Goal: Task Accomplishment & Management: Use online tool/utility

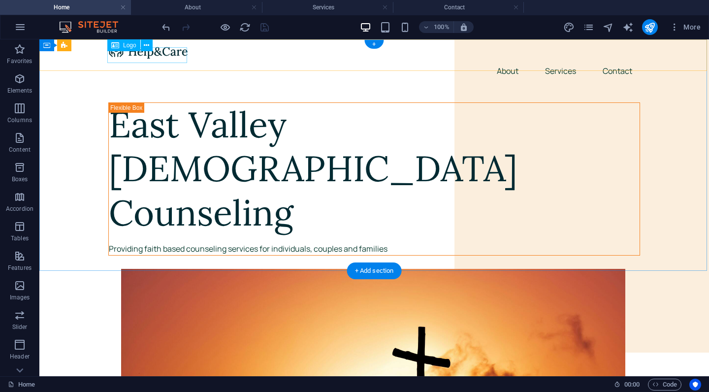
click at [168, 57] on img at bounding box center [148, 51] width 80 height 16
click at [125, 46] on span "Logo" at bounding box center [129, 45] width 13 height 6
select select "px"
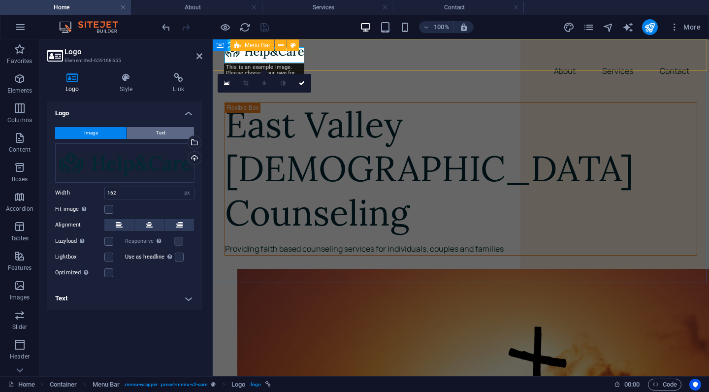
click at [161, 133] on span "Text" at bounding box center [160, 133] width 9 height 12
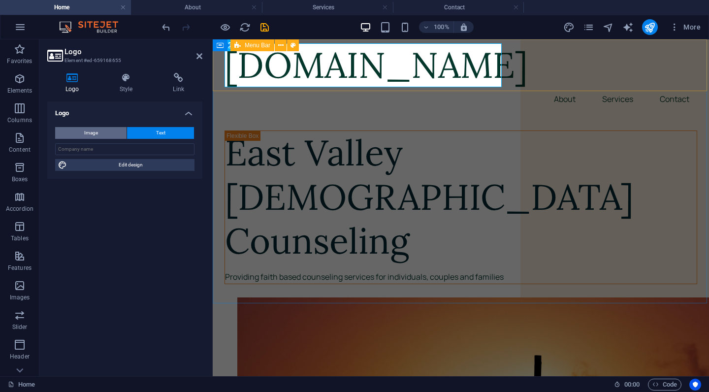
click at [107, 136] on button "Image" at bounding box center [90, 133] width 71 height 12
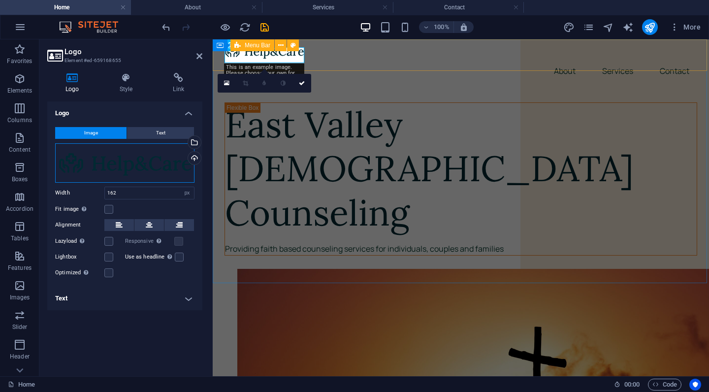
click at [101, 164] on div "Drag files here, click to choose files or select files from Files or our free s…" at bounding box center [124, 162] width 139 height 39
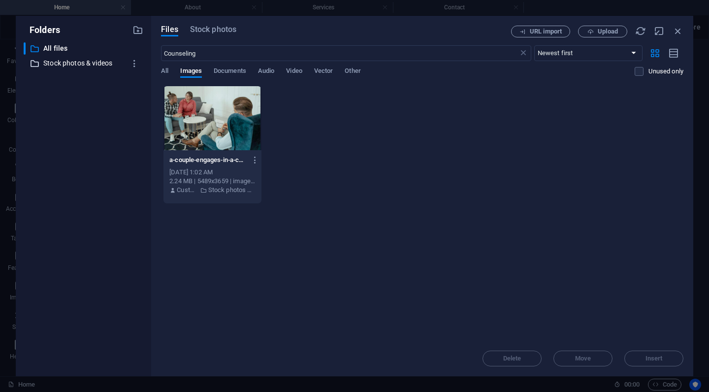
click at [82, 64] on p "Stock photos & videos" at bounding box center [84, 63] width 82 height 11
click at [224, 31] on span "Stock photos" at bounding box center [213, 30] width 46 height 12
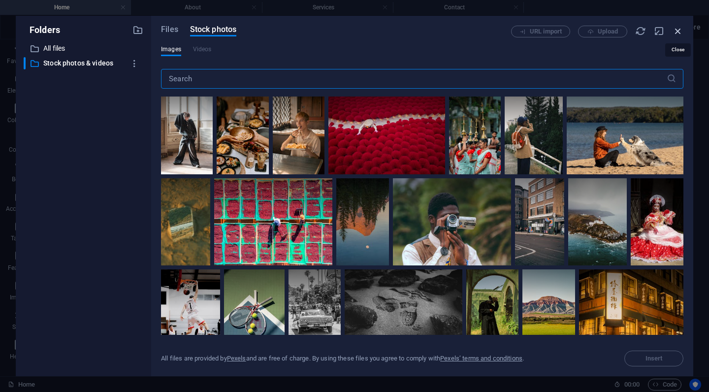
click at [678, 32] on icon "button" at bounding box center [678, 31] width 11 height 11
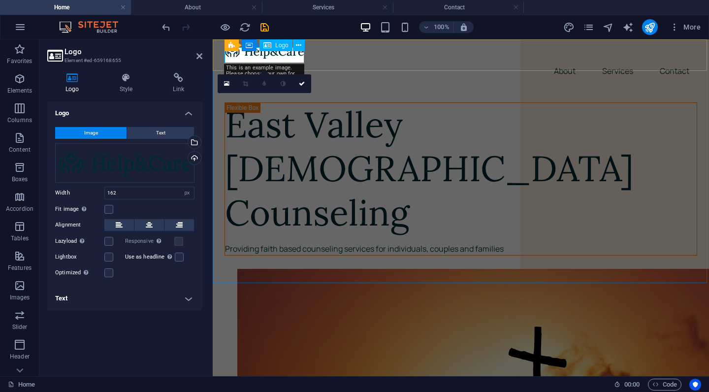
click at [271, 54] on img at bounding box center [265, 51] width 80 height 16
click at [297, 48] on icon at bounding box center [298, 45] width 5 height 10
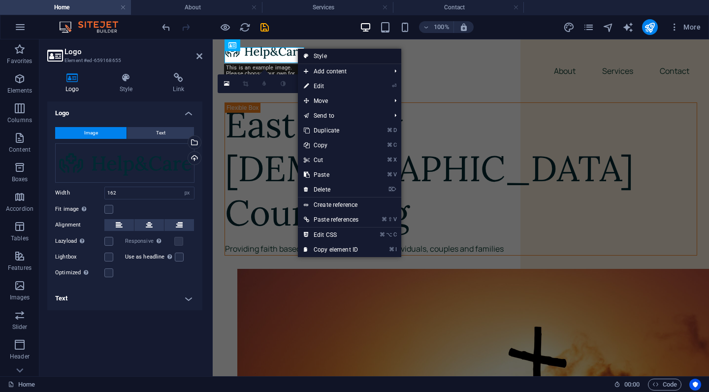
click at [335, 56] on link "Style" at bounding box center [349, 56] width 103 height 15
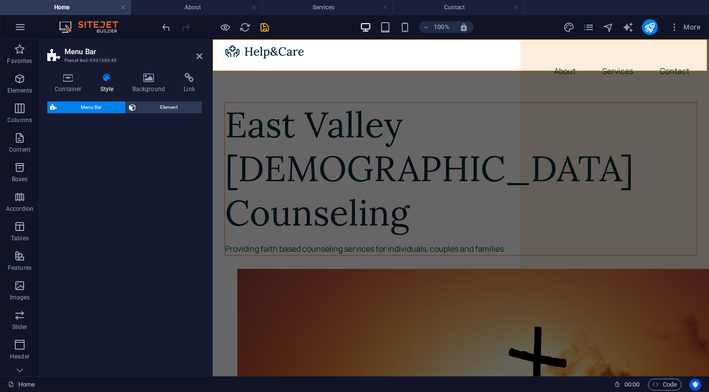
select select "rem"
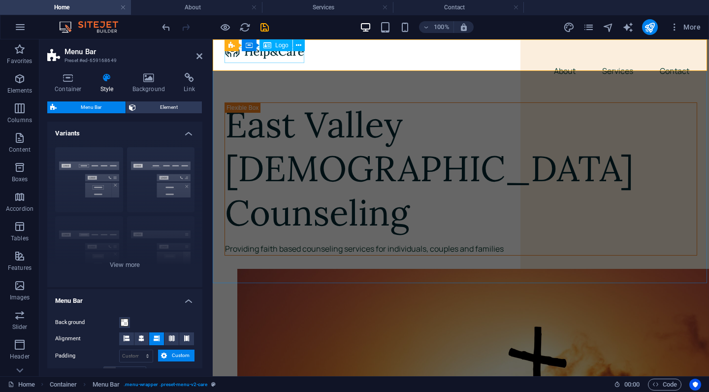
click at [278, 45] on span "Logo" at bounding box center [281, 45] width 13 height 6
click at [278, 55] on img at bounding box center [265, 51] width 80 height 16
select select "px"
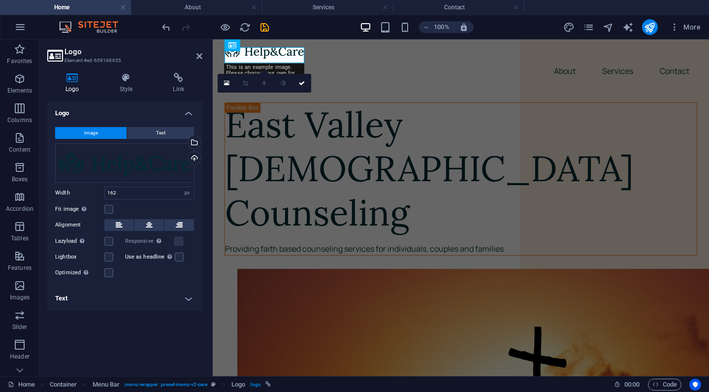
click at [276, 56] on img at bounding box center [265, 51] width 80 height 16
click at [160, 134] on span "Text" at bounding box center [160, 133] width 9 height 12
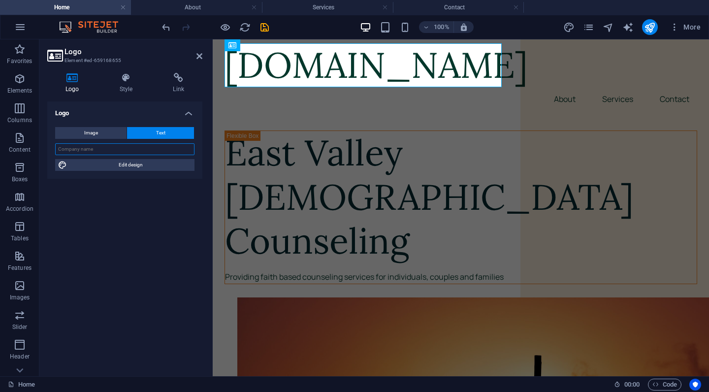
click at [149, 151] on input "text" at bounding box center [124, 149] width 139 height 12
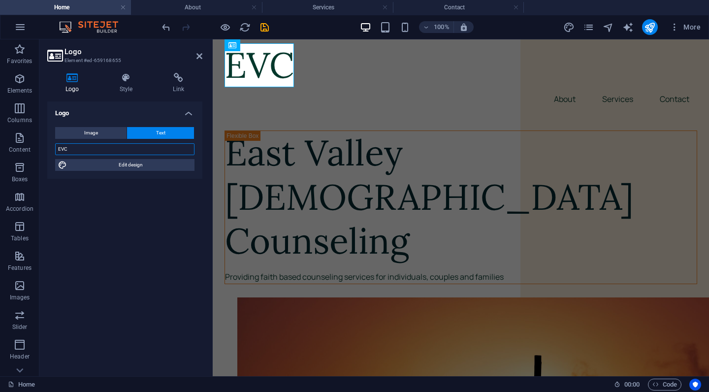
type input "EVCC"
click at [121, 82] on icon at bounding box center [126, 78] width 50 height 10
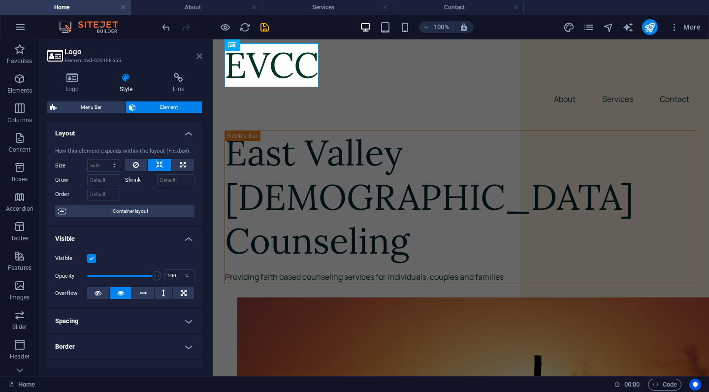
click at [197, 59] on icon at bounding box center [199, 56] width 6 height 8
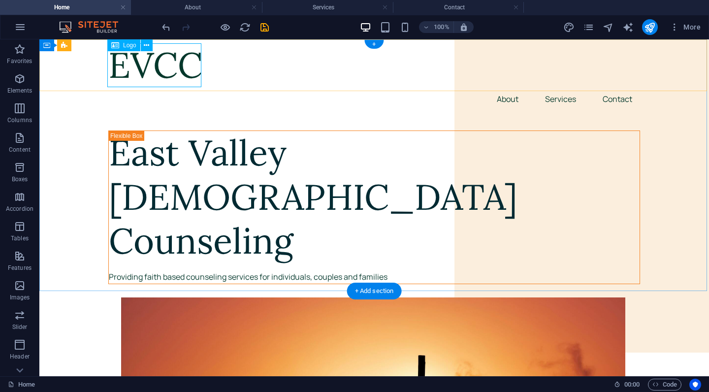
click at [132, 74] on div "EVCC" at bounding box center [374, 65] width 532 height 44
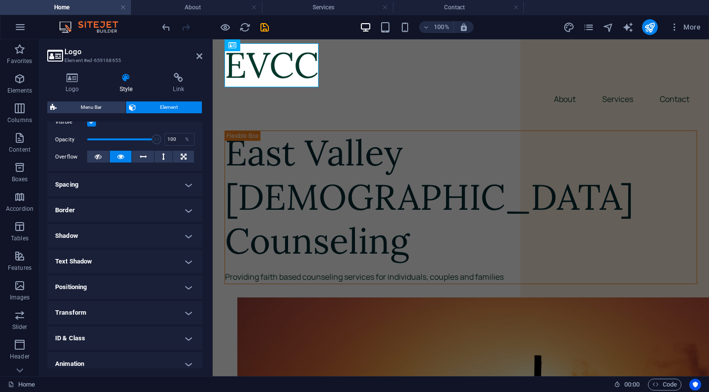
scroll to position [135, 0]
click at [189, 210] on h4 "Border" at bounding box center [124, 212] width 155 height 24
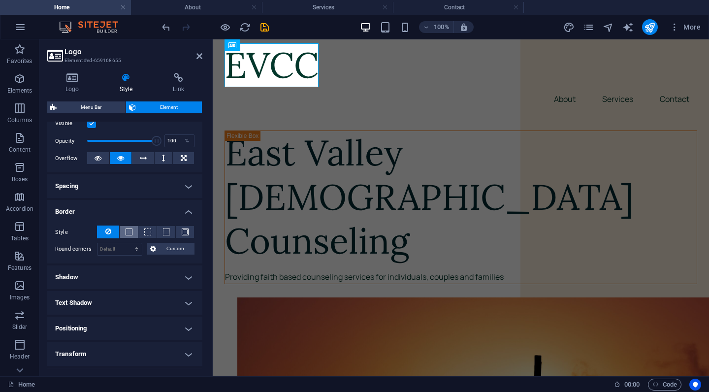
click at [128, 229] on span at bounding box center [129, 231] width 7 height 7
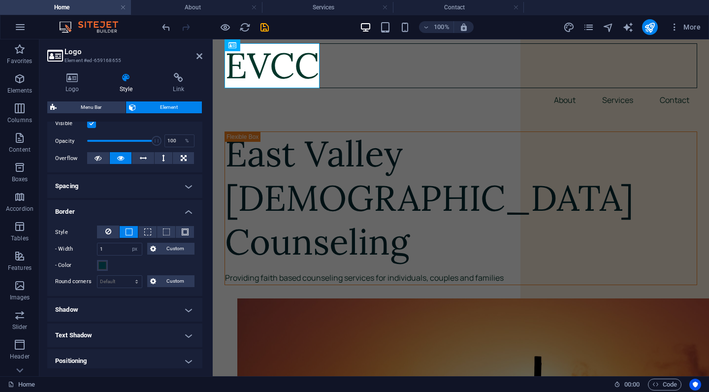
click at [109, 262] on div "- Color" at bounding box center [124, 265] width 139 height 12
click at [105, 263] on span at bounding box center [102, 265] width 8 height 8
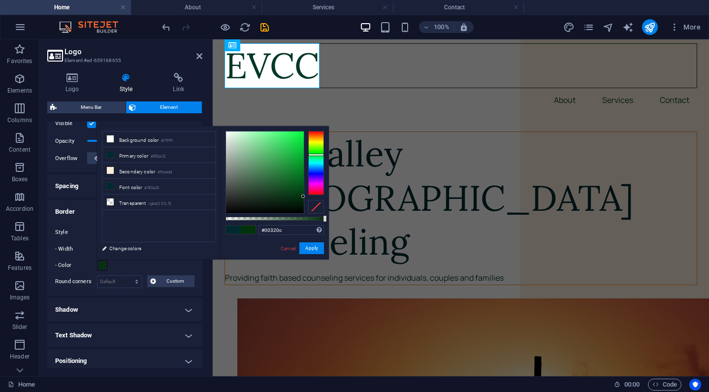
click at [318, 155] on div at bounding box center [316, 163] width 16 height 64
type input "rgba(0, 50, 12, 0.945)"
click at [319, 220] on div at bounding box center [274, 219] width 98 height 4
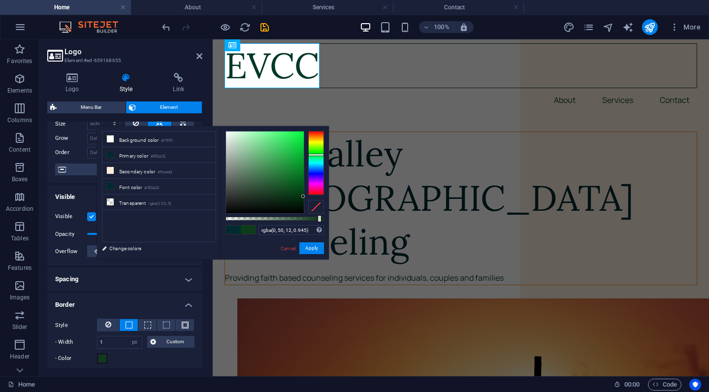
scroll to position [28, 0]
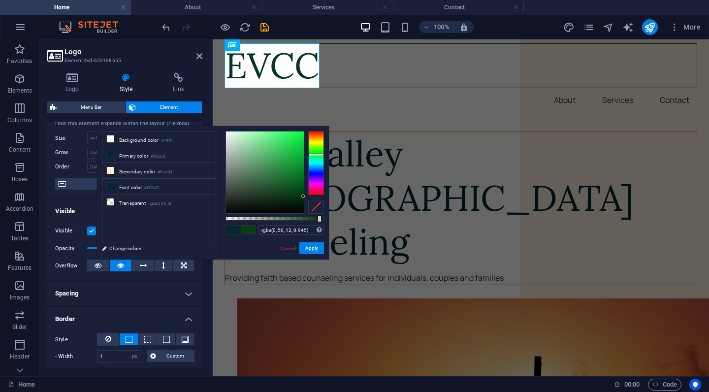
click at [186, 318] on h4 "Border" at bounding box center [124, 316] width 155 height 18
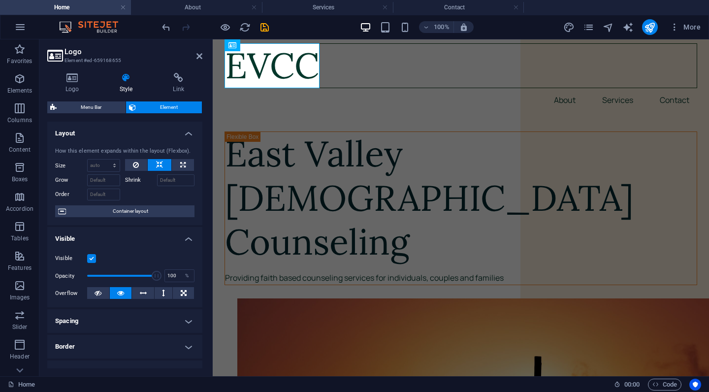
scroll to position [0, 0]
click at [111, 164] on select "Default auto px % 1/1 1/2 1/3 1/4 1/5 1/6 1/7 1/8 1/9 1/10" at bounding box center [104, 166] width 32 height 12
select select "%"
click at [199, 59] on icon at bounding box center [199, 56] width 6 height 8
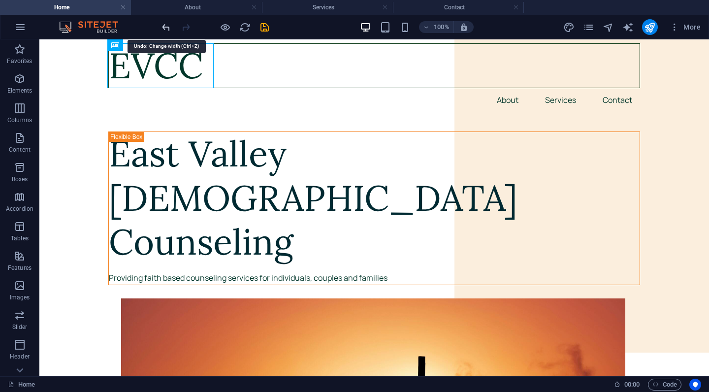
click at [166, 28] on icon "undo" at bounding box center [166, 27] width 11 height 11
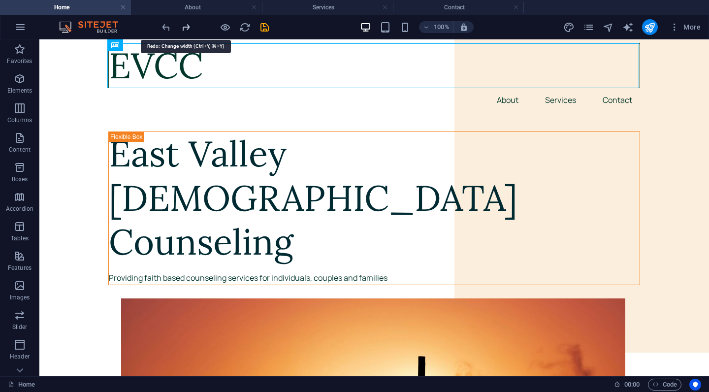
click at [186, 29] on icon "redo" at bounding box center [185, 27] width 11 height 11
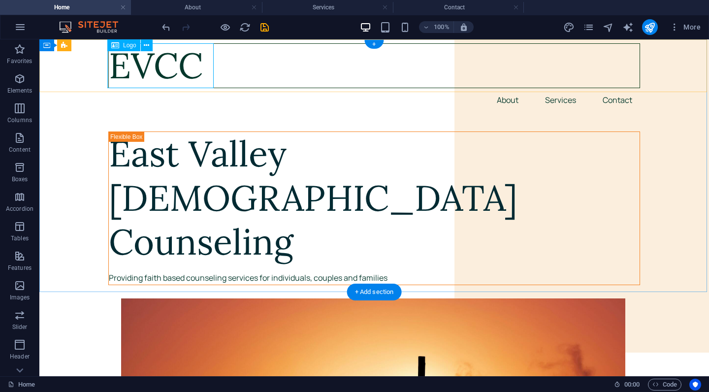
click at [152, 71] on div "EVCC" at bounding box center [374, 65] width 532 height 45
select select "%"
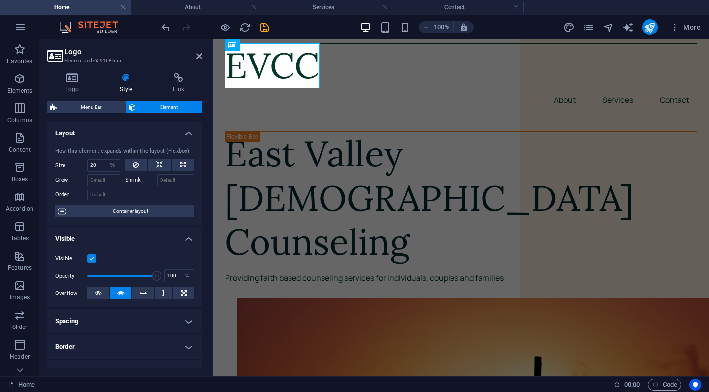
click at [292, 62] on div "EVCC" at bounding box center [461, 65] width 473 height 45
click at [71, 80] on icon at bounding box center [72, 78] width 50 height 10
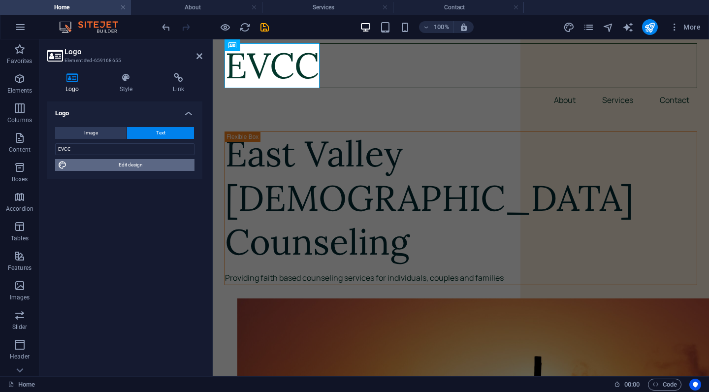
click at [156, 163] on span "Edit design" at bounding box center [131, 165] width 122 height 12
select select "px"
select select "400"
select select "px"
select select "rem"
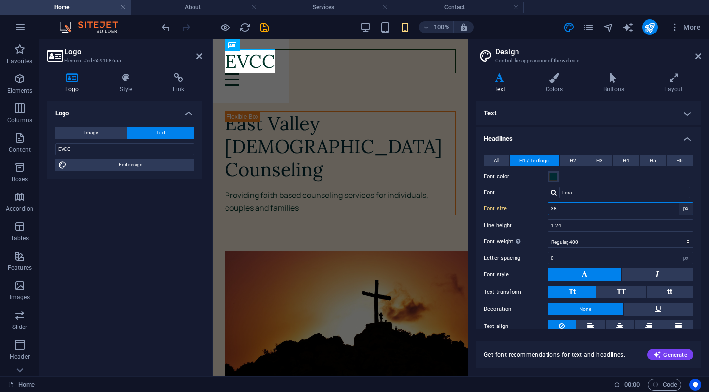
click at [682, 211] on select "rem px em %" at bounding box center [686, 209] width 14 height 12
click at [595, 213] on input "38" at bounding box center [620, 209] width 144 height 12
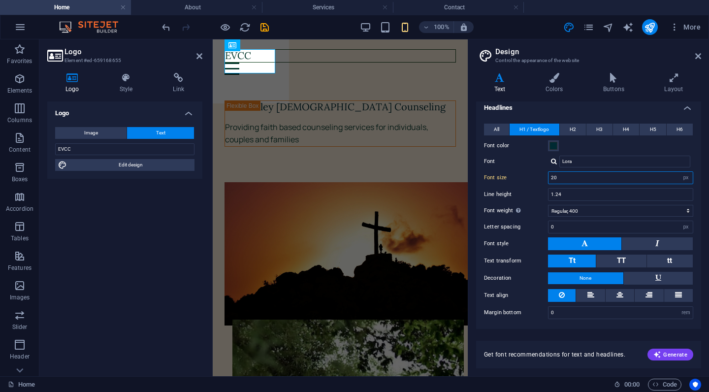
scroll to position [31, 0]
type input "20"
click at [640, 241] on button at bounding box center [657, 244] width 71 height 13
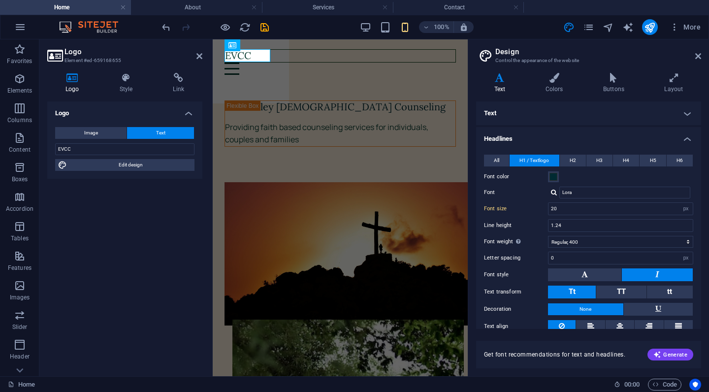
scroll to position [0, 0]
click at [595, 194] on input "Lora" at bounding box center [624, 193] width 131 height 12
click at [551, 194] on div at bounding box center [554, 192] width 6 height 6
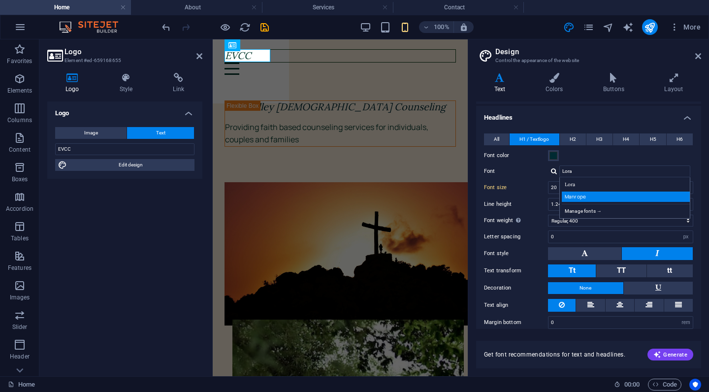
scroll to position [24, 0]
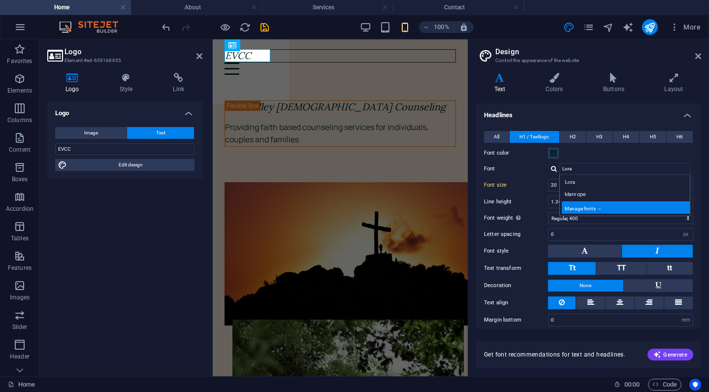
click at [591, 208] on div "Manage fonts →" at bounding box center [627, 207] width 130 height 12
select select "popularity"
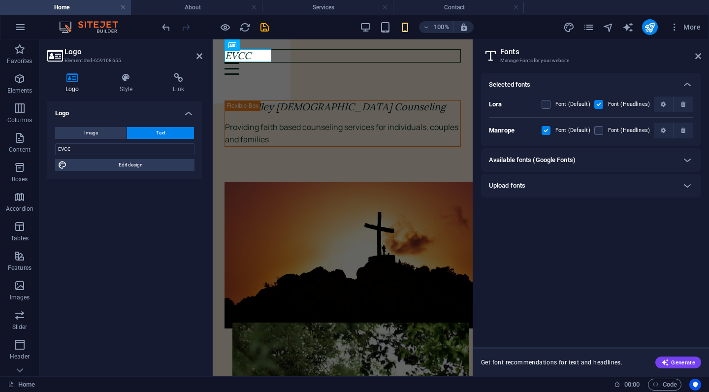
click at [576, 188] on div "Upload fonts" at bounding box center [582, 186] width 187 height 12
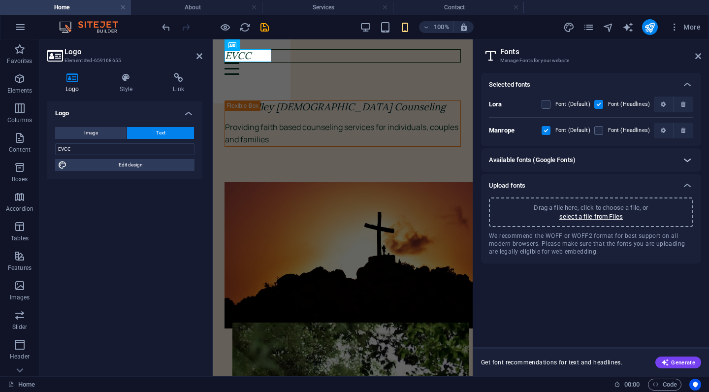
click at [684, 161] on icon at bounding box center [687, 160] width 12 height 12
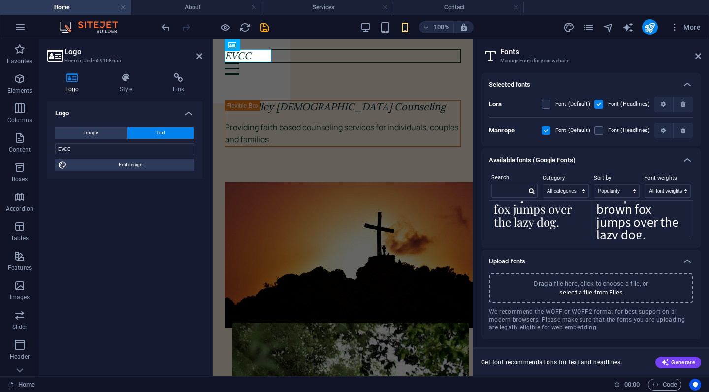
scroll to position [701, 0]
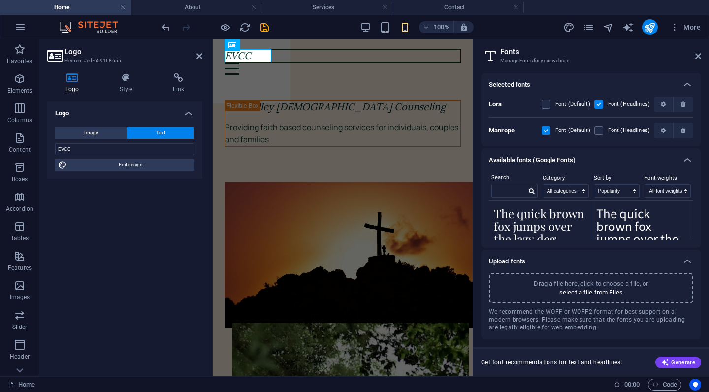
click at [529, 229] on textarea "The quick brown fox jumps over the lazy dog." at bounding box center [540, 229] width 102 height 54
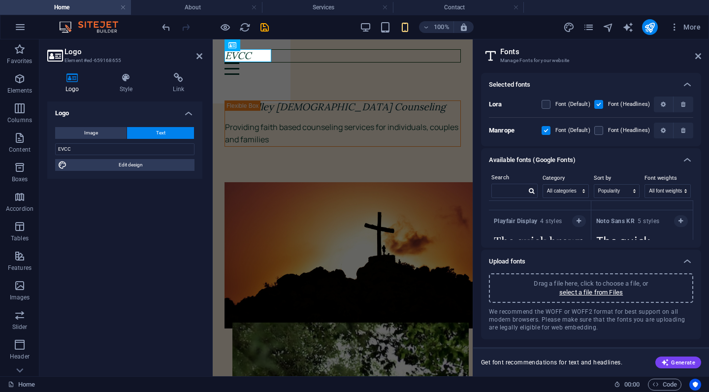
scroll to position [673, 0]
click at [514, 221] on strong "Playfair Display" at bounding box center [517, 221] width 46 height 7
click at [577, 222] on icon "button" at bounding box center [579, 222] width 4 height 6
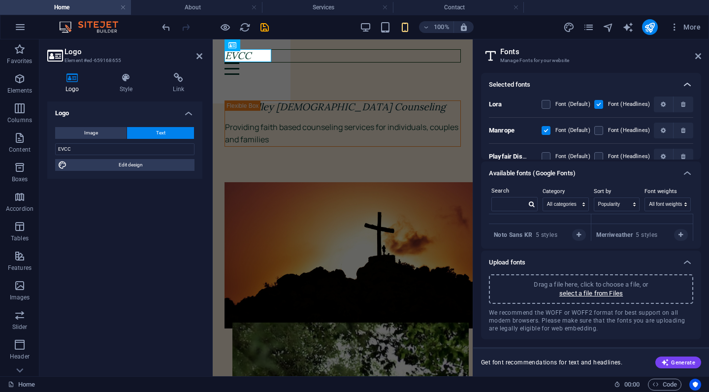
click at [686, 82] on icon at bounding box center [687, 85] width 12 height 12
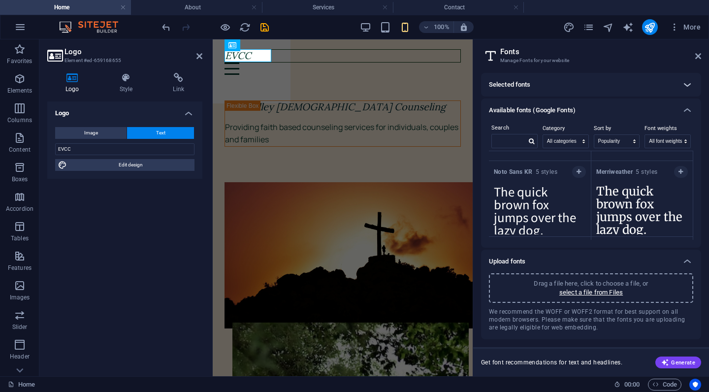
scroll to position [672, 0]
click at [686, 82] on icon at bounding box center [687, 85] width 12 height 12
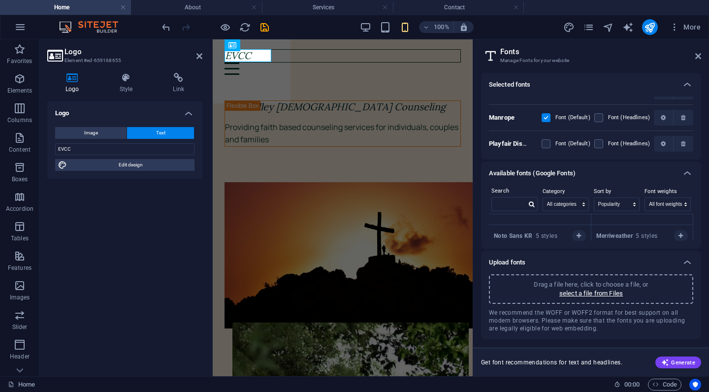
scroll to position [13, 0]
click at [597, 144] on label at bounding box center [598, 143] width 9 height 9
click at [0, 0] on Display "checkbox" at bounding box center [0, 0] width 0 height 0
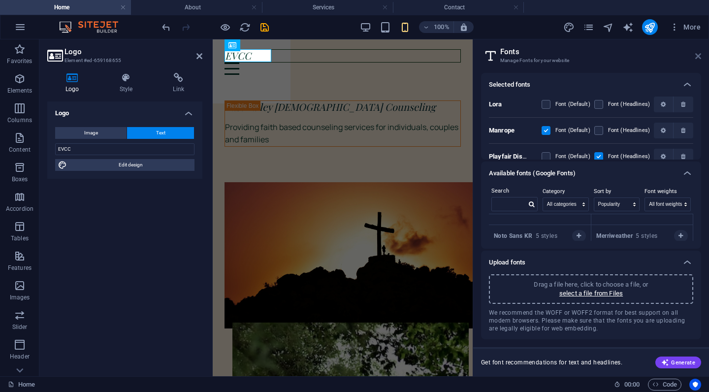
click at [698, 56] on icon at bounding box center [698, 56] width 6 height 8
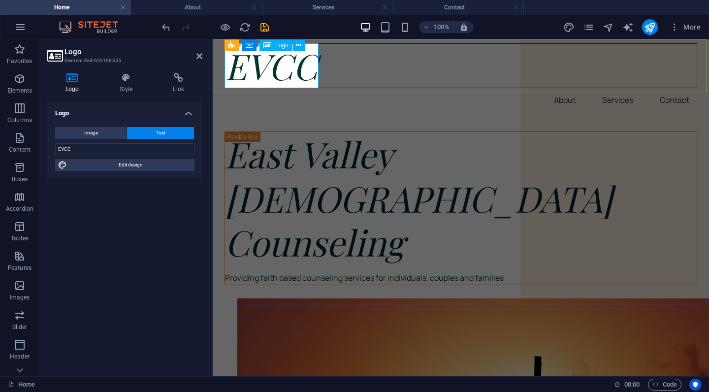
click at [263, 63] on div "EVCC" at bounding box center [461, 65] width 473 height 45
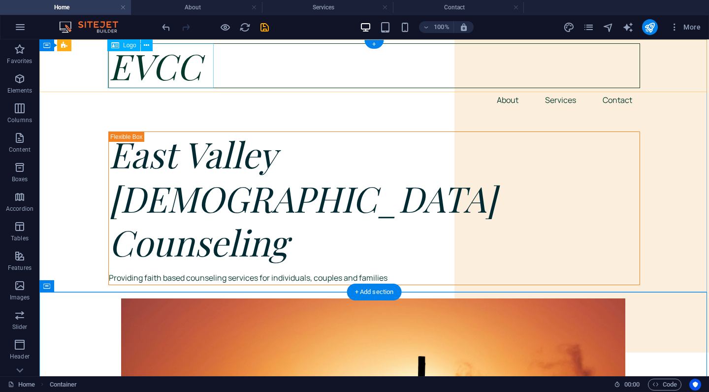
click at [179, 72] on div "EVCC" at bounding box center [374, 65] width 532 height 45
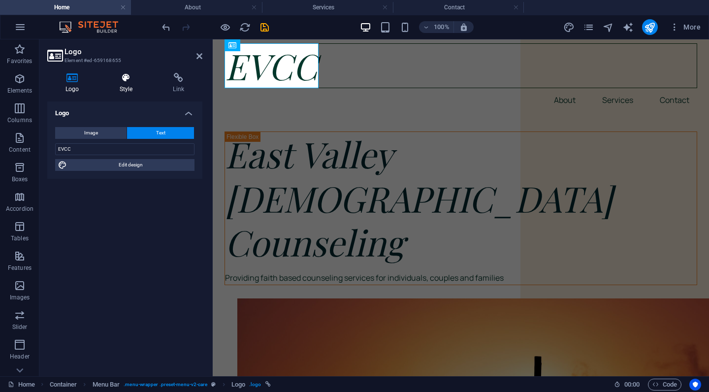
click at [123, 81] on icon at bounding box center [126, 78] width 50 height 10
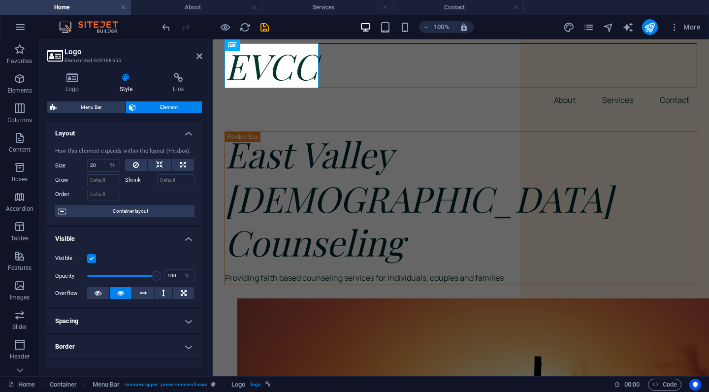
click at [131, 178] on label "Shrink" at bounding box center [141, 180] width 32 height 12
click at [157, 178] on input "Shrink" at bounding box center [176, 180] width 38 height 12
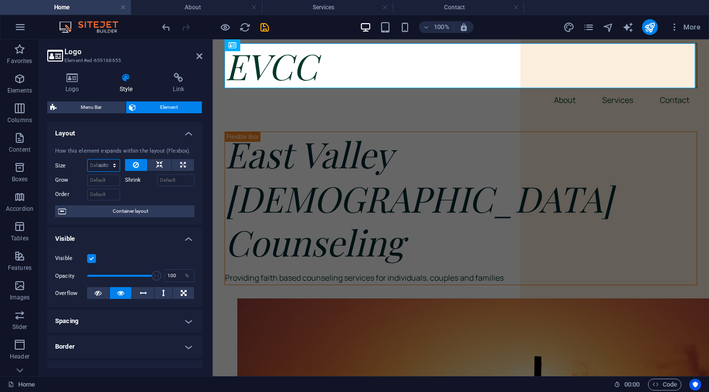
select select "DISABLED_OPTION_VALUE"
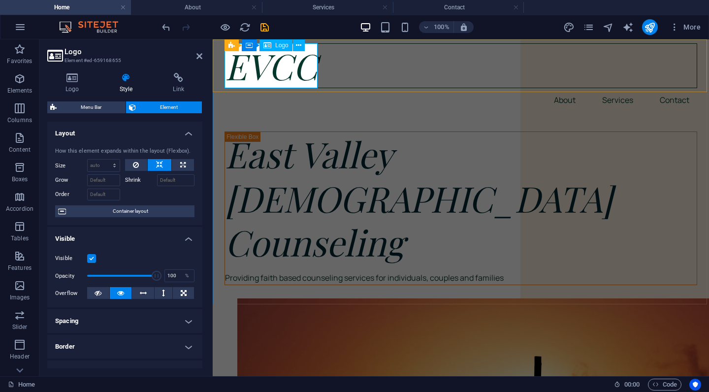
click at [273, 65] on div "EVCC" at bounding box center [461, 65] width 473 height 45
click at [186, 133] on h4 "Layout" at bounding box center [124, 131] width 155 height 18
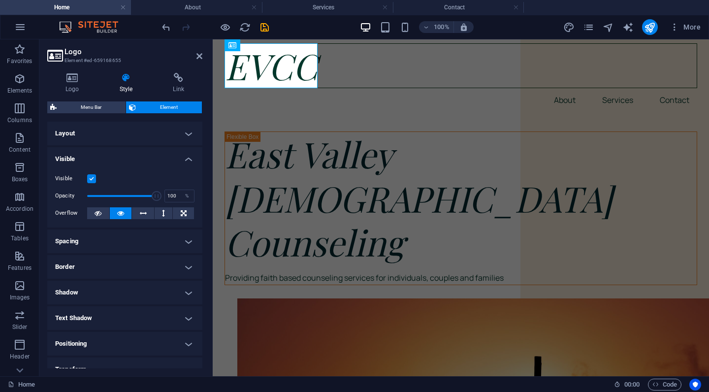
click at [189, 165] on div "Visible Opacity 100 % Overflow" at bounding box center [124, 196] width 155 height 63
click at [187, 158] on h4 "Visible" at bounding box center [124, 156] width 155 height 18
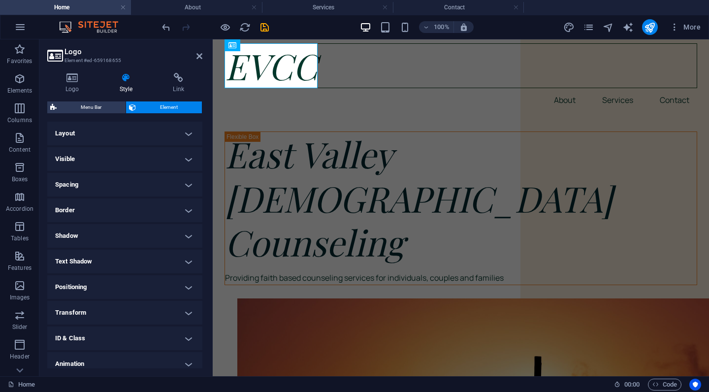
click at [298, 67] on div "EVCC" at bounding box center [461, 65] width 473 height 45
click at [282, 81] on div "EVCC" at bounding box center [461, 65] width 473 height 45
click at [289, 65] on div "EVCC" at bounding box center [461, 65] width 473 height 45
click at [184, 132] on h4 "Layout" at bounding box center [124, 134] width 155 height 24
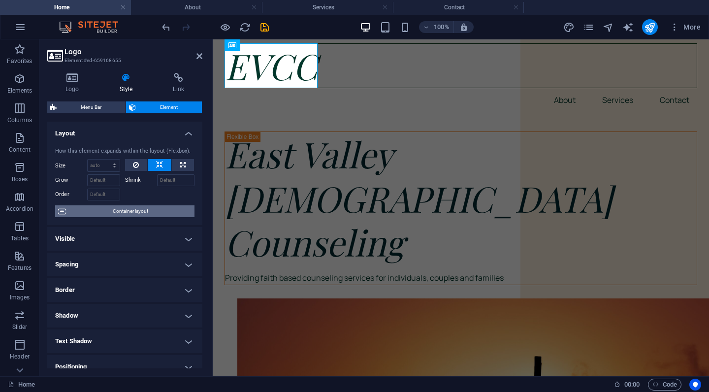
click at [109, 210] on span "Container layout" at bounding box center [130, 211] width 123 height 12
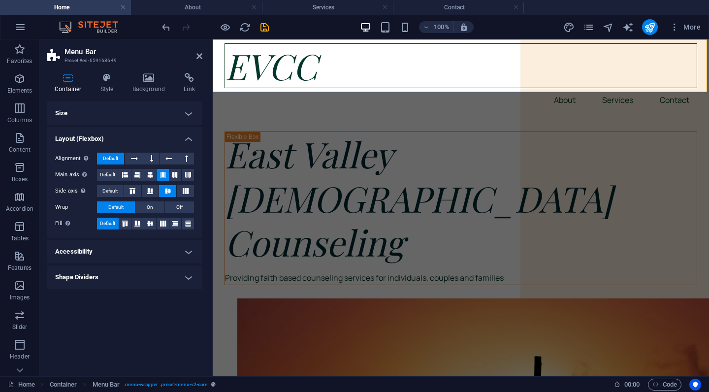
click at [189, 140] on h4 "Layout (Flexbox)" at bounding box center [124, 136] width 155 height 18
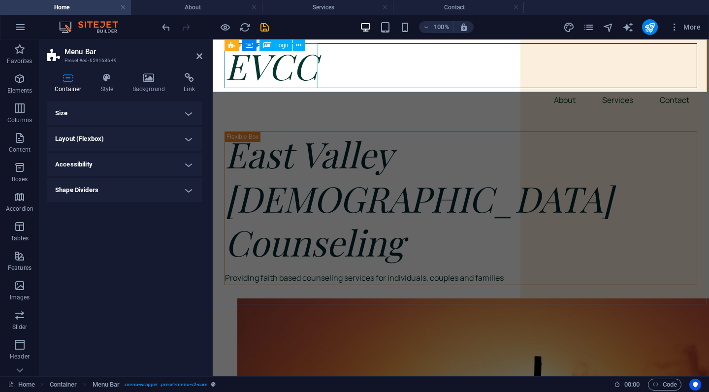
click at [276, 46] on span "Logo" at bounding box center [281, 45] width 13 height 6
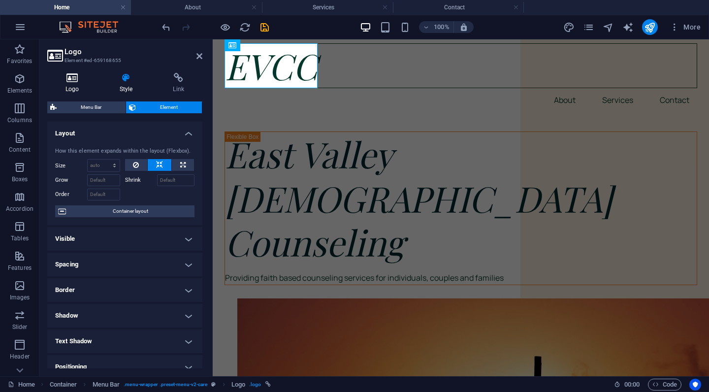
click at [72, 81] on icon at bounding box center [72, 78] width 50 height 10
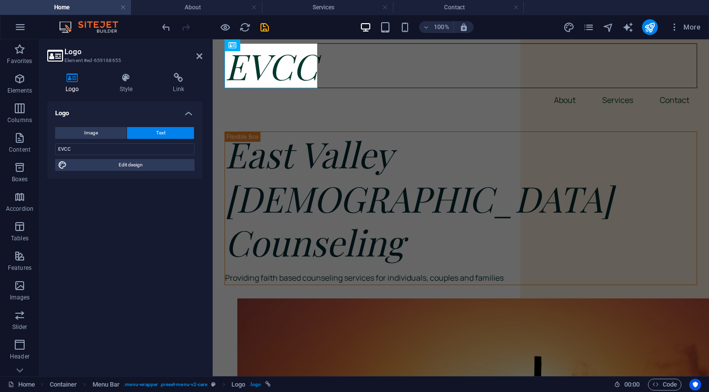
click at [160, 130] on span "Text" at bounding box center [160, 133] width 9 height 12
click at [153, 165] on span "Edit design" at bounding box center [131, 165] width 122 height 12
select select "px"
select select "400"
select select "px"
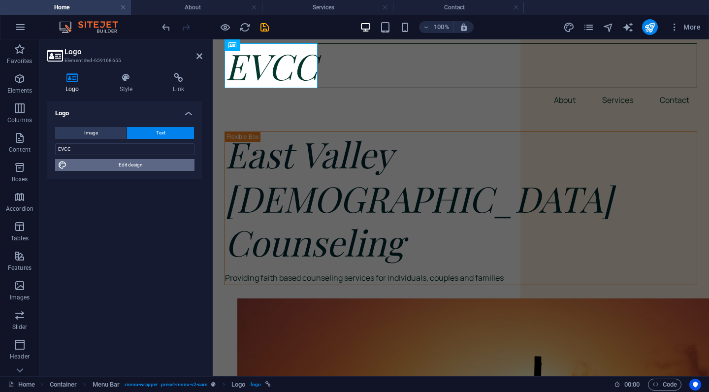
select select "px"
select select "400"
select select "px"
select select "rem"
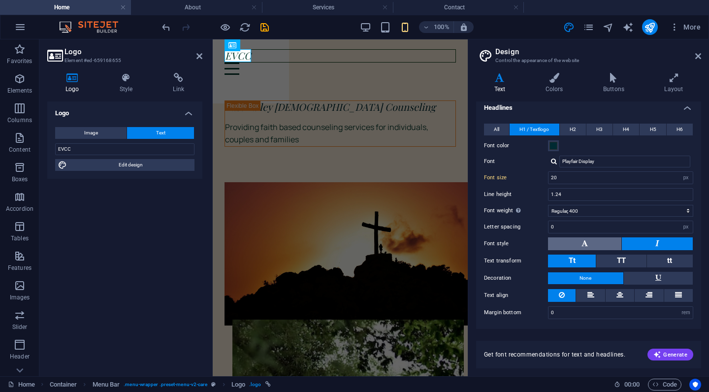
scroll to position [31, 0]
click at [639, 179] on input "20" at bounding box center [620, 178] width 144 height 12
click at [612, 179] on input "20" at bounding box center [620, 178] width 144 height 12
click at [588, 179] on input "20" at bounding box center [620, 178] width 144 height 12
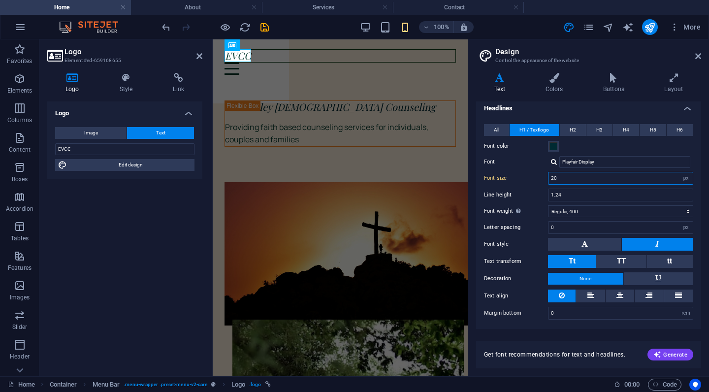
click at [588, 179] on input "20" at bounding box center [620, 178] width 144 height 12
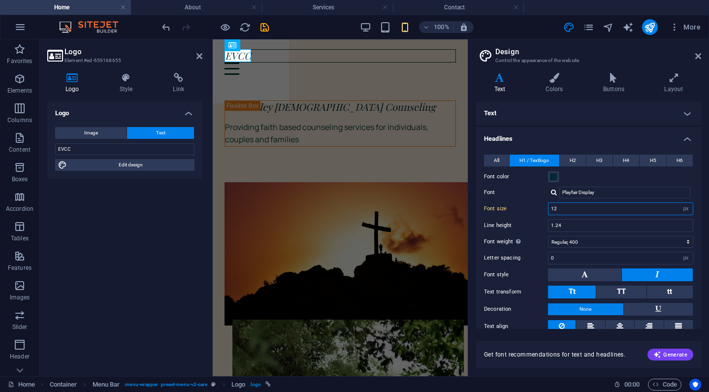
scroll to position [0, 0]
click at [550, 75] on icon at bounding box center [554, 78] width 54 height 10
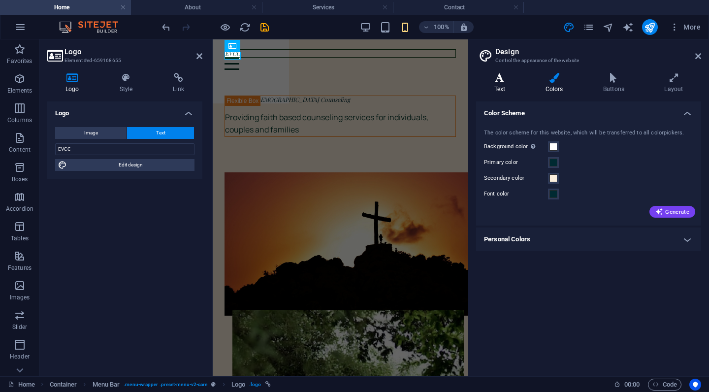
click at [501, 85] on h4 "Text" at bounding box center [501, 83] width 51 height 21
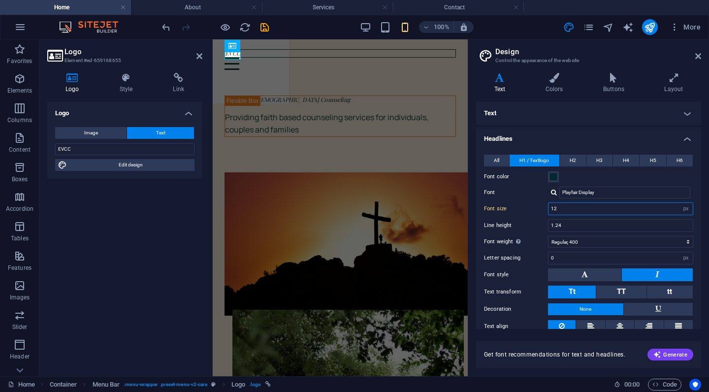
click at [578, 208] on input "12" at bounding box center [620, 209] width 144 height 12
type input "18"
click at [577, 224] on input "1.24" at bounding box center [620, 226] width 144 height 12
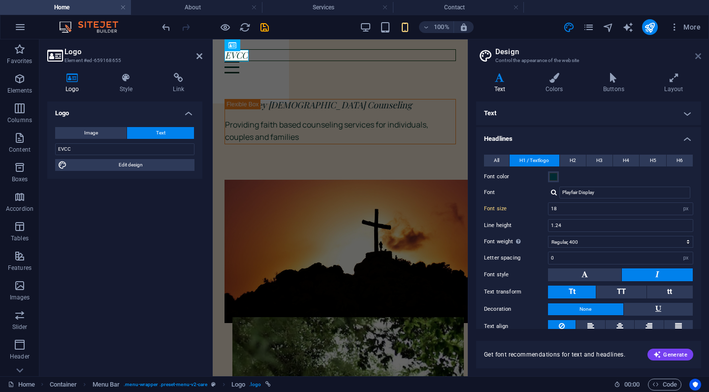
click at [697, 57] on icon at bounding box center [698, 56] width 6 height 8
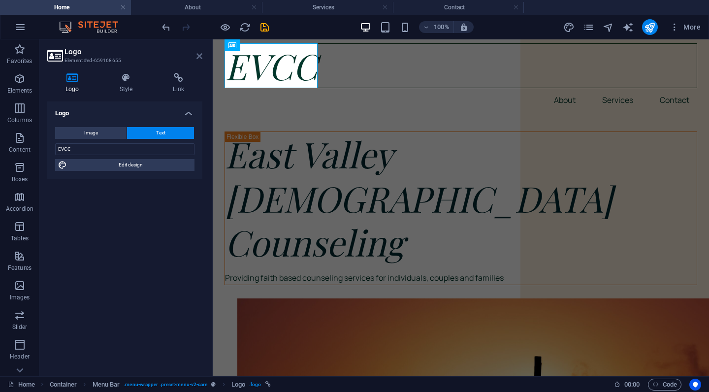
click at [199, 55] on icon at bounding box center [199, 56] width 6 height 8
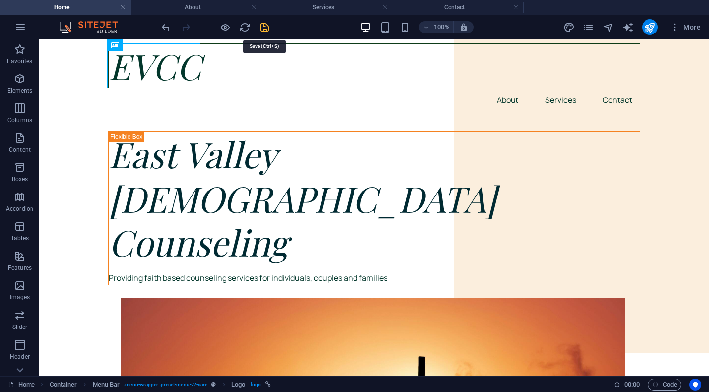
click at [260, 26] on icon "save" at bounding box center [264, 27] width 11 height 11
checkbox input "false"
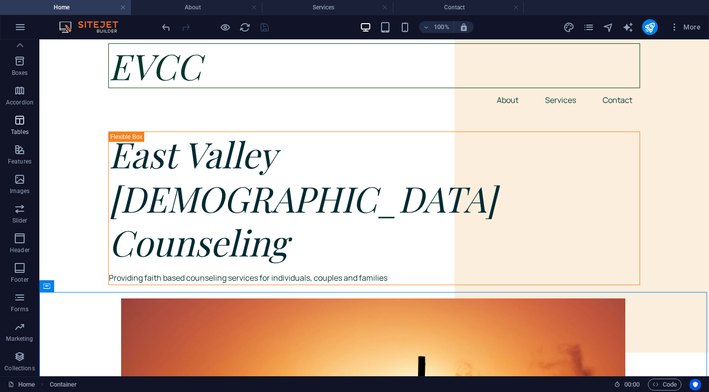
scroll to position [106, 0]
click at [23, 381] on link "Home" at bounding box center [21, 385] width 27 height 12
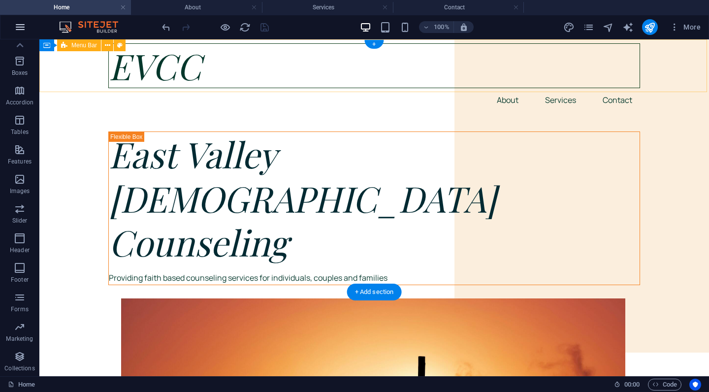
click at [21, 29] on icon "button" at bounding box center [20, 27] width 12 height 12
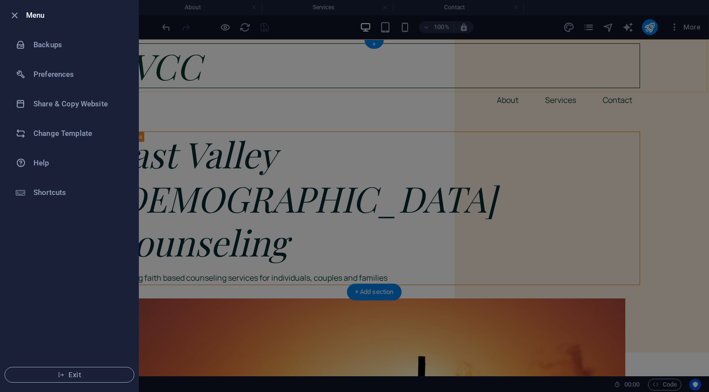
click at [215, 301] on div at bounding box center [354, 196] width 709 height 392
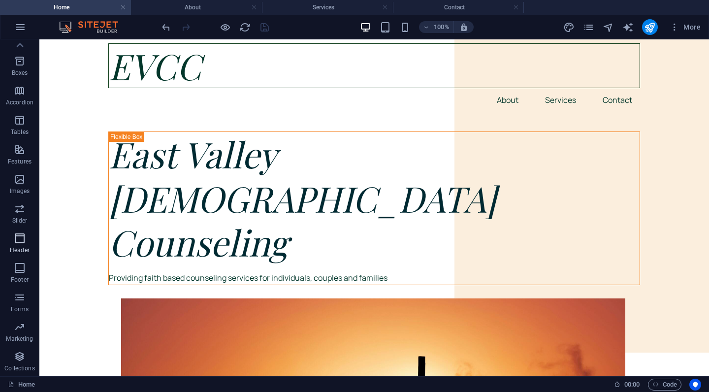
click at [22, 246] on p "Header" at bounding box center [20, 250] width 20 height 8
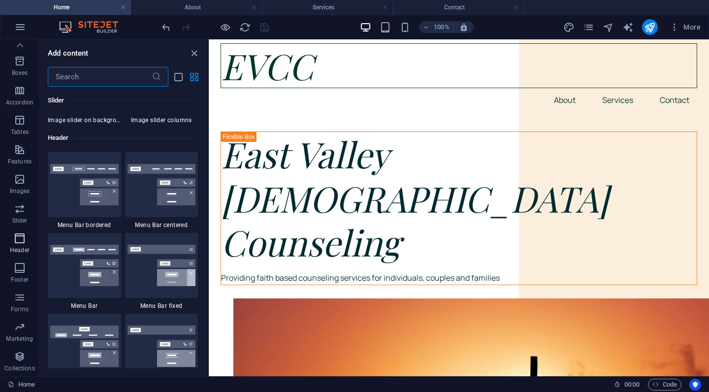
scroll to position [5929, 0]
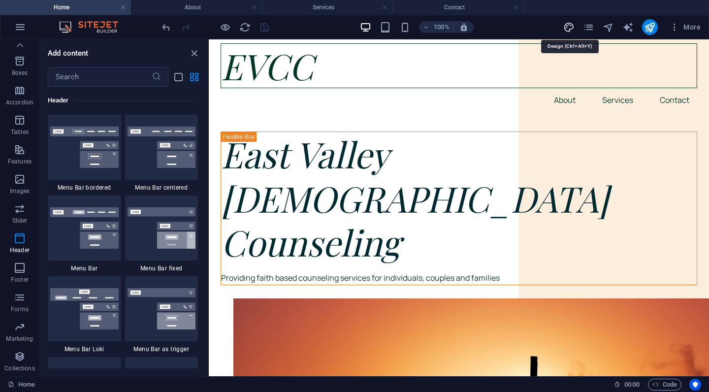
click at [567, 24] on icon "design" at bounding box center [568, 27] width 11 height 11
select select "px"
select select "400"
select select "px"
select select "rem"
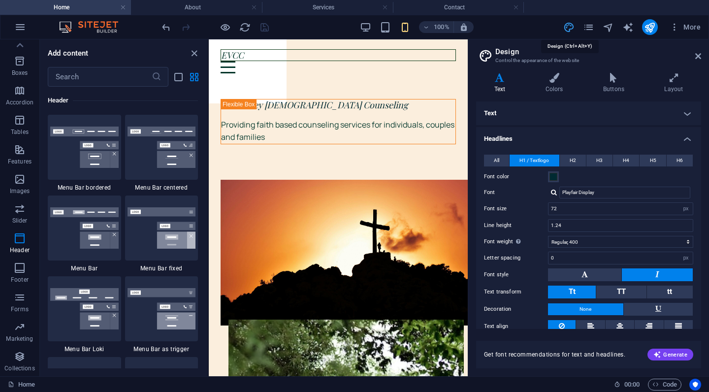
type input "18"
click at [672, 82] on icon at bounding box center [673, 78] width 55 height 10
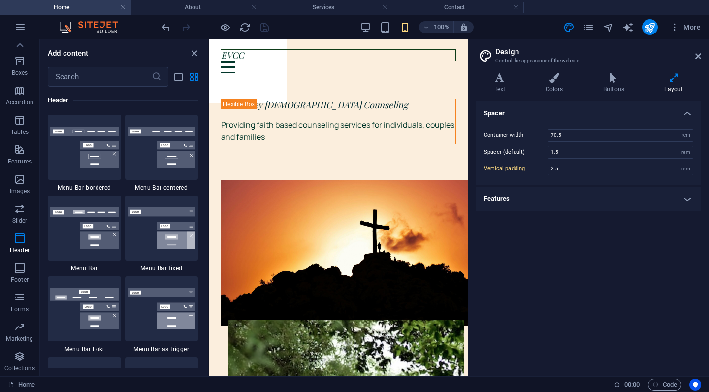
click at [591, 202] on h4 "Features" at bounding box center [588, 199] width 225 height 24
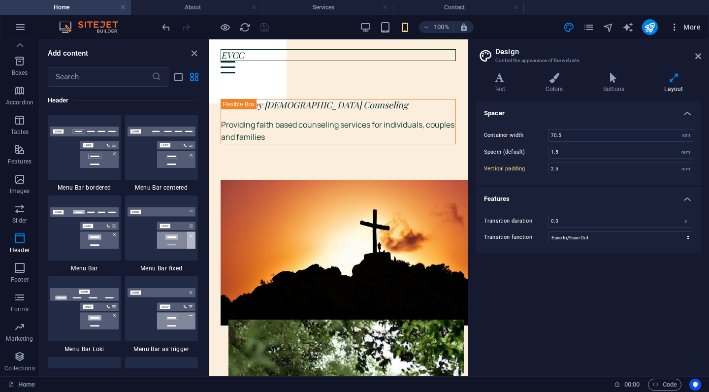
click at [689, 27] on span "More" at bounding box center [685, 27] width 31 height 10
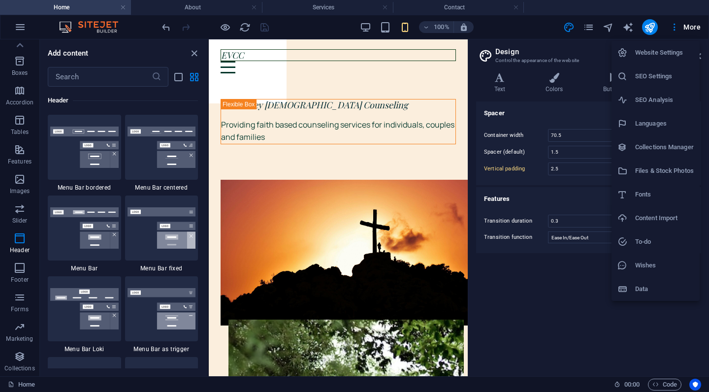
click at [679, 54] on h6 "Website Settings" at bounding box center [664, 53] width 59 height 12
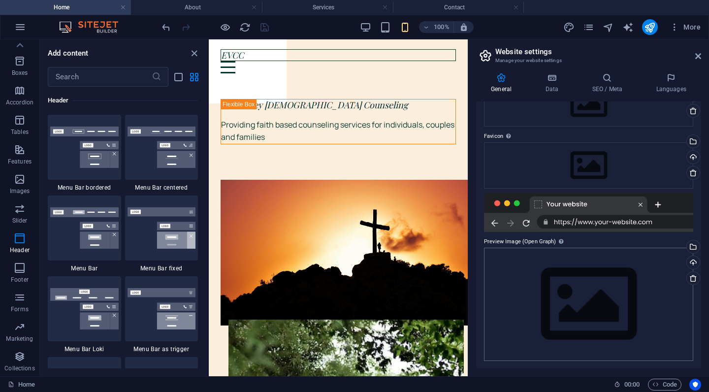
scroll to position [0, 0]
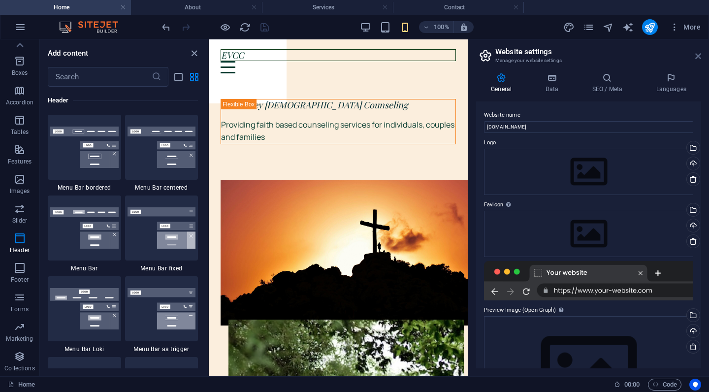
click at [699, 53] on icon at bounding box center [698, 56] width 6 height 8
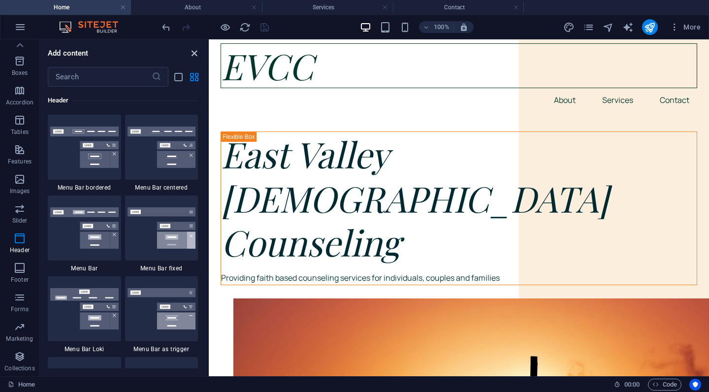
click at [193, 51] on icon "close panel" at bounding box center [194, 53] width 11 height 11
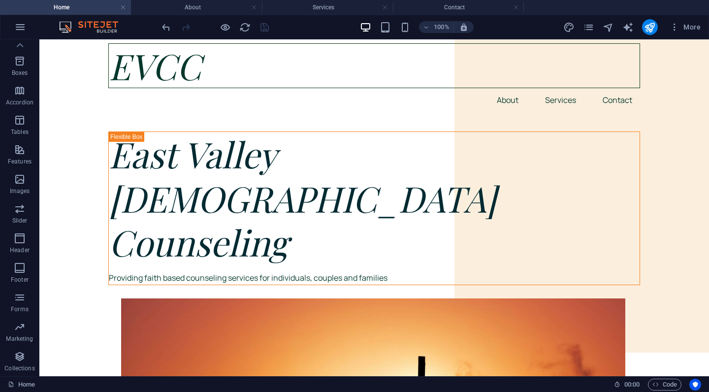
click at [263, 25] on div at bounding box center [215, 27] width 110 height 16
click at [258, 88] on nav "About Services Contact" at bounding box center [374, 100] width 532 height 24
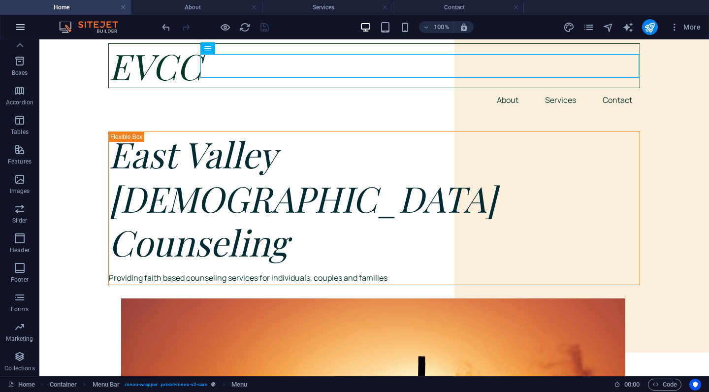
click at [21, 29] on icon "button" at bounding box center [20, 27] width 12 height 12
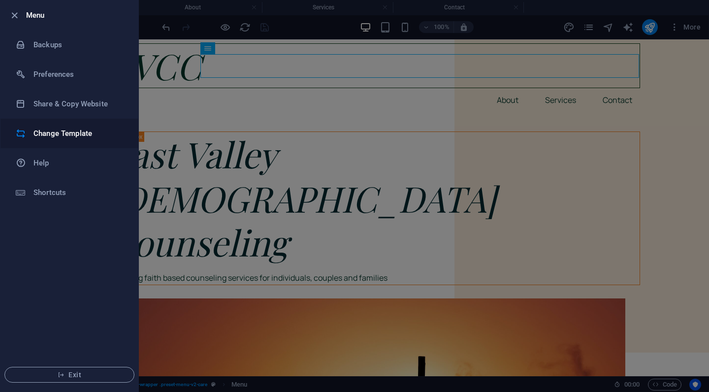
click at [68, 133] on h6 "Change Template" at bounding box center [78, 134] width 91 height 12
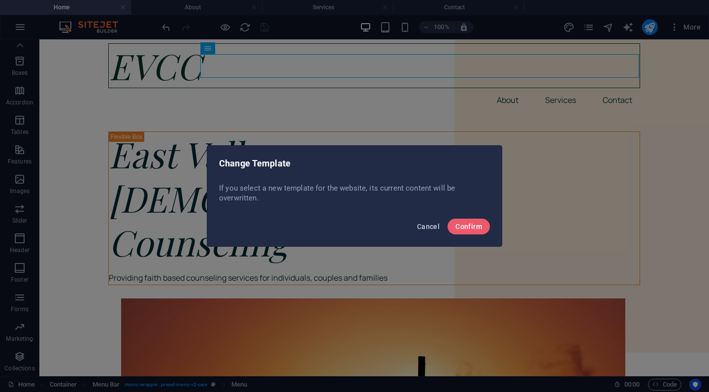
click at [433, 226] on span "Cancel" at bounding box center [428, 227] width 23 height 8
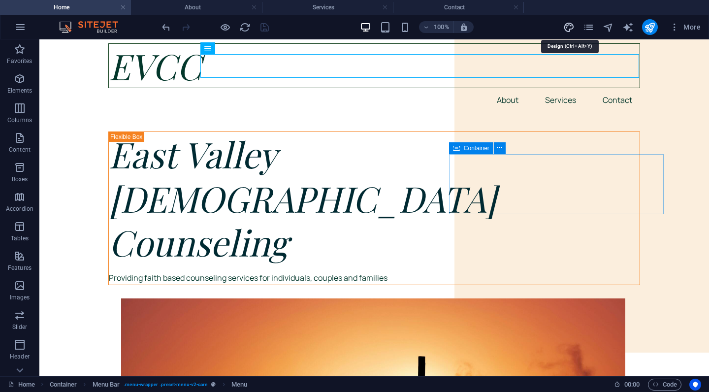
click at [570, 29] on icon "design" at bounding box center [568, 27] width 11 height 11
select select "rem"
select select "ease-in-out"
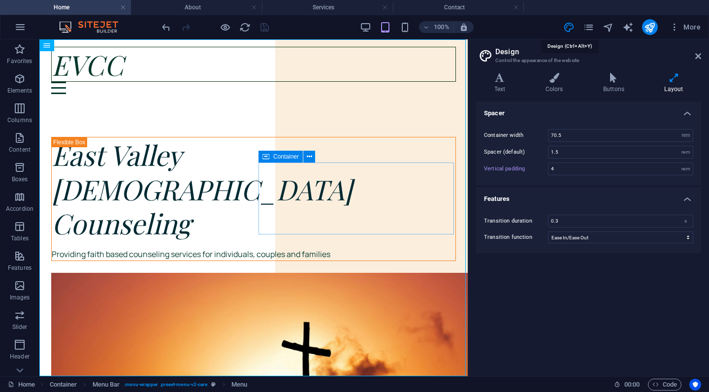
type input "4"
click at [553, 85] on h4 "Colors" at bounding box center [556, 83] width 58 height 21
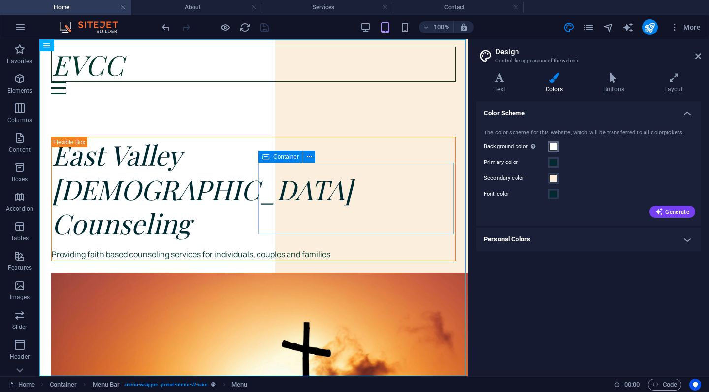
click at [553, 149] on span at bounding box center [553, 147] width 8 height 8
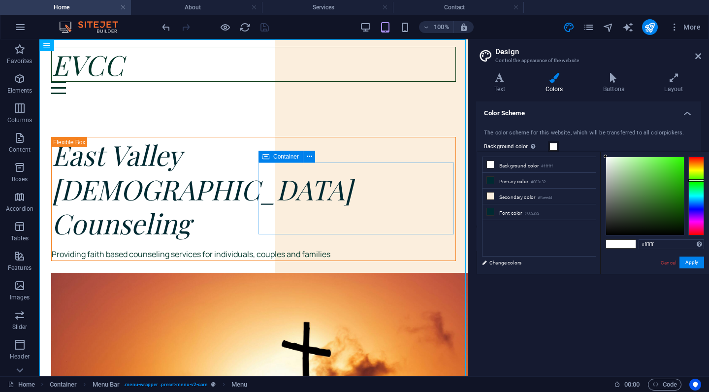
click at [697, 180] on div at bounding box center [696, 196] width 16 height 79
click at [614, 198] on div at bounding box center [645, 196] width 78 height 78
type input "#757974"
click at [609, 197] on div at bounding box center [645, 196] width 78 height 78
click at [693, 263] on button "Apply" at bounding box center [691, 263] width 25 height 12
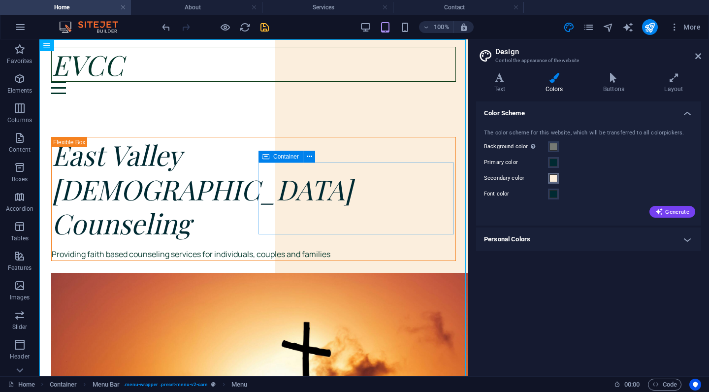
click at [553, 178] on span at bounding box center [553, 178] width 8 height 8
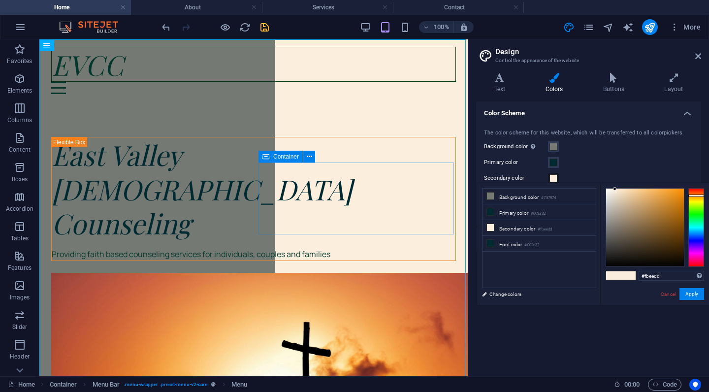
type input "#7e7a75"
click at [611, 227] on div at bounding box center [645, 228] width 78 height 78
click at [669, 297] on link "Cancel" at bounding box center [668, 293] width 17 height 7
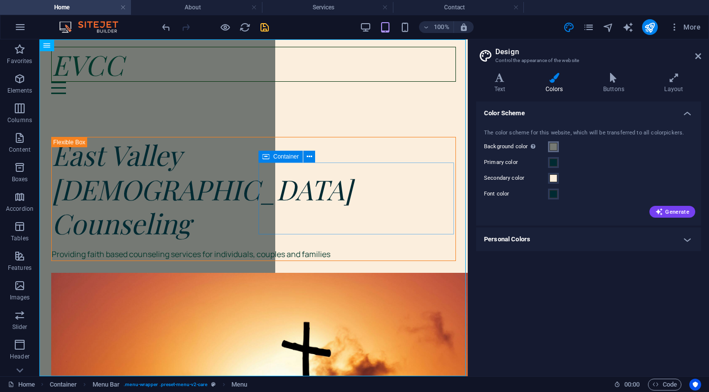
click at [551, 146] on span at bounding box center [553, 147] width 8 height 8
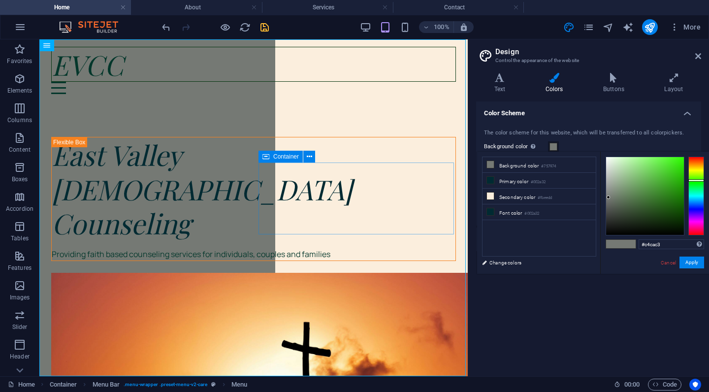
click at [608, 173] on div at bounding box center [645, 196] width 78 height 78
click at [608, 169] on div at bounding box center [645, 196] width 78 height 78
click at [608, 169] on div at bounding box center [607, 168] width 3 height 3
click at [637, 161] on div at bounding box center [645, 196] width 78 height 78
click at [627, 161] on div at bounding box center [645, 196] width 78 height 78
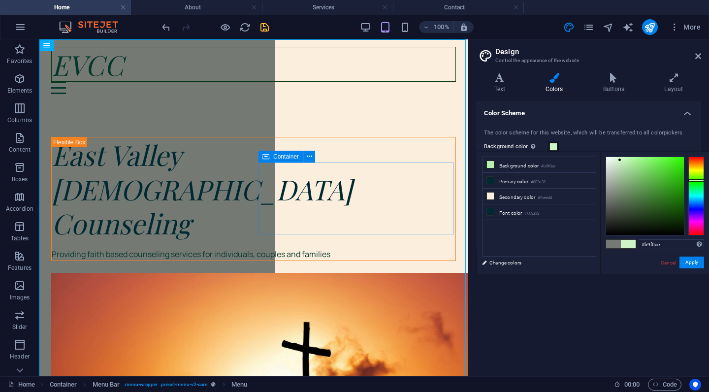
click at [620, 160] on div at bounding box center [645, 196] width 78 height 78
type input "#cff4c7"
click at [691, 265] on button "Apply" at bounding box center [691, 263] width 25 height 12
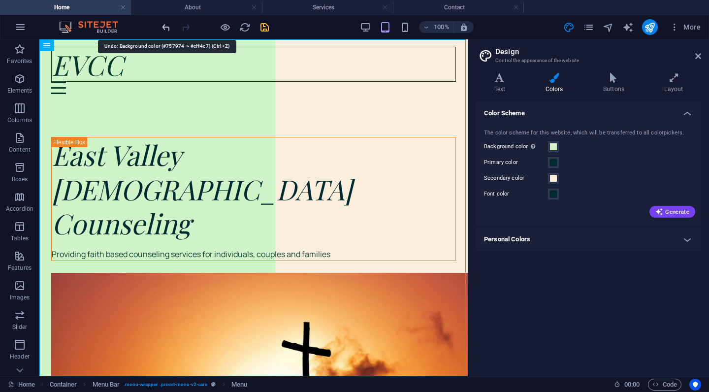
click at [168, 28] on icon "undo" at bounding box center [166, 27] width 11 height 11
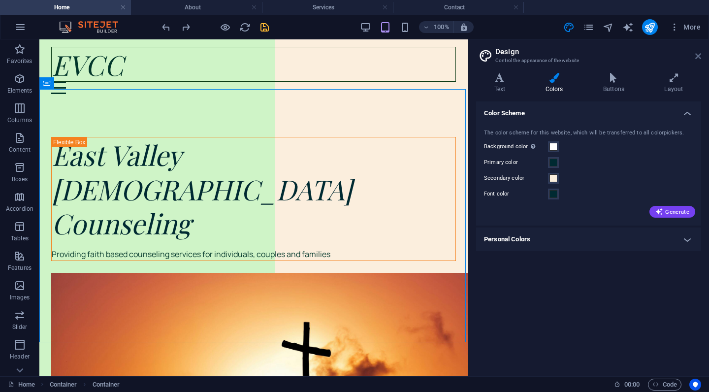
click at [698, 56] on icon at bounding box center [698, 56] width 6 height 8
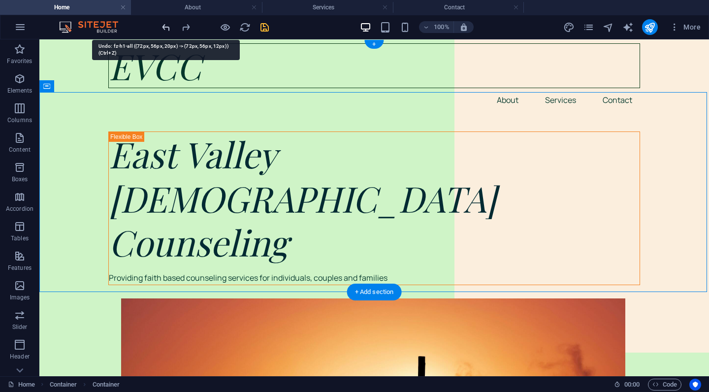
click at [163, 24] on icon "undo" at bounding box center [166, 27] width 11 height 11
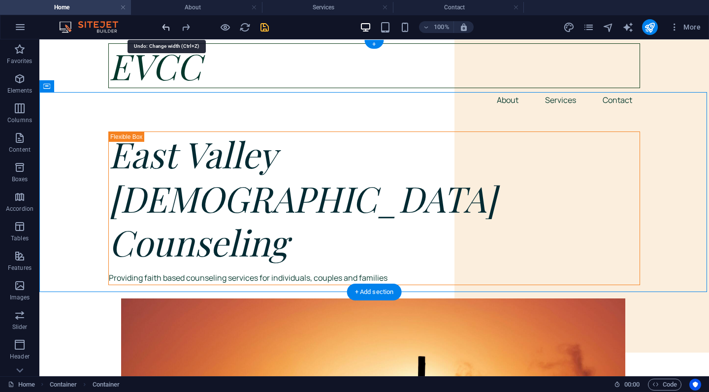
click at [167, 28] on icon "undo" at bounding box center [166, 27] width 11 height 11
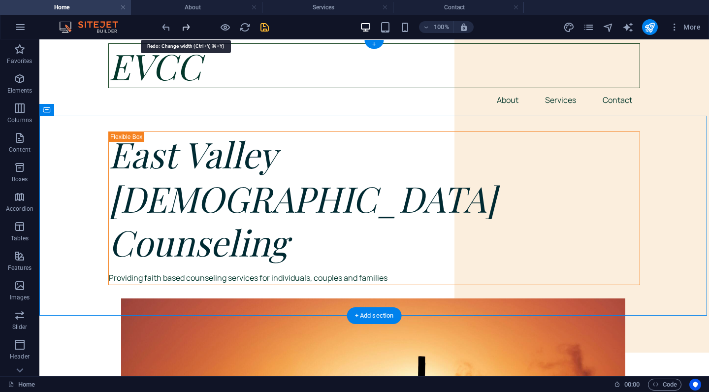
click at [184, 31] on icon "redo" at bounding box center [185, 27] width 11 height 11
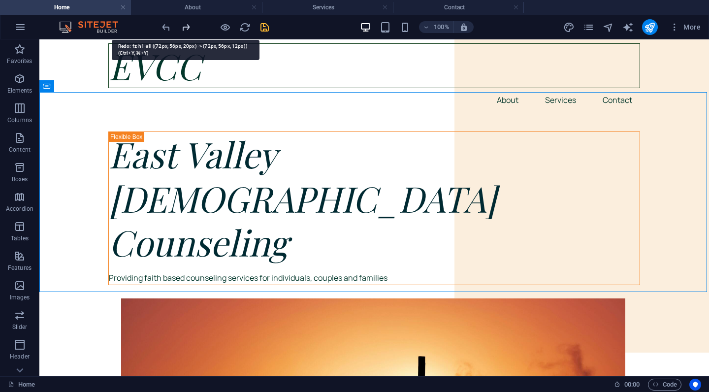
click at [187, 31] on icon "redo" at bounding box center [185, 27] width 11 height 11
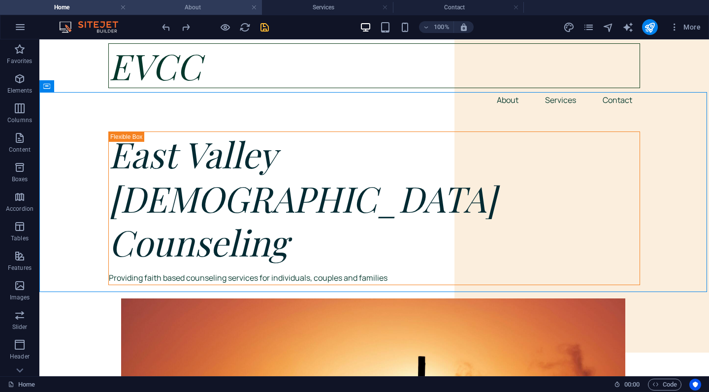
click at [194, 9] on h4 "About" at bounding box center [196, 7] width 131 height 11
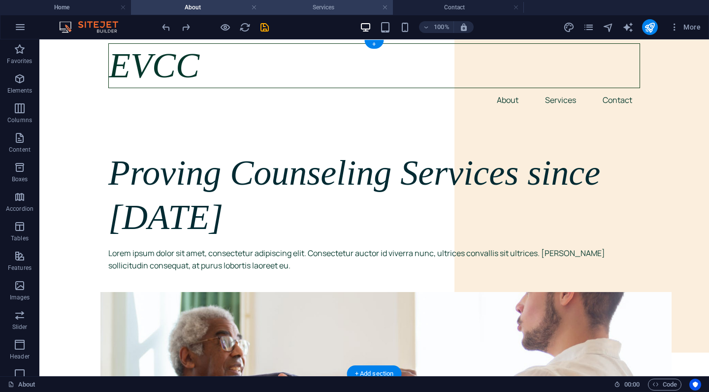
click at [337, 7] on h4 "Services" at bounding box center [327, 7] width 131 height 11
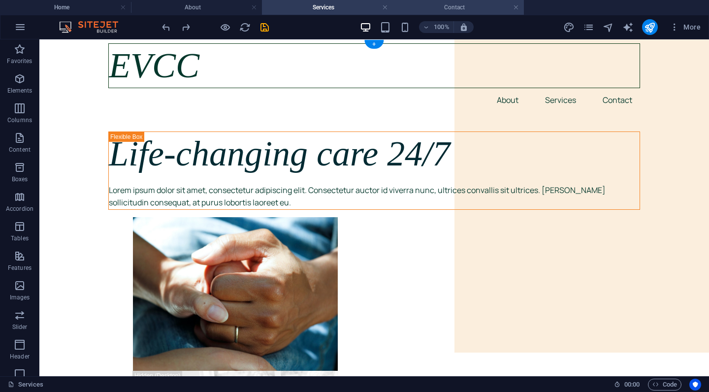
click at [450, 12] on h4 "Contact" at bounding box center [458, 7] width 131 height 11
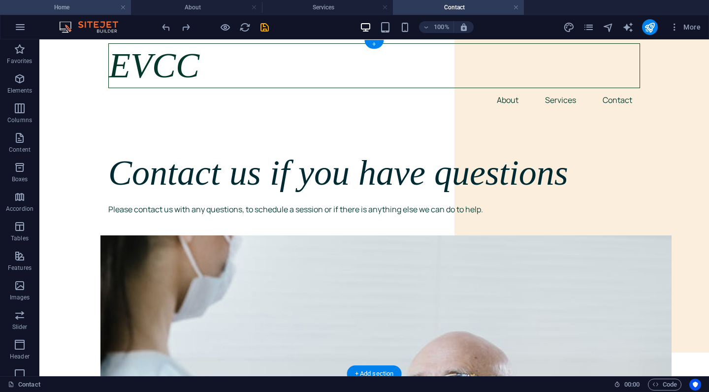
click at [73, 5] on h4 "Home" at bounding box center [65, 7] width 131 height 11
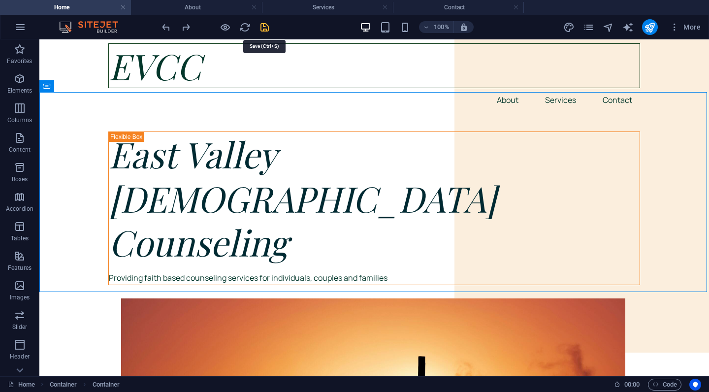
click at [266, 29] on icon "save" at bounding box center [264, 27] width 11 height 11
checkbox input "false"
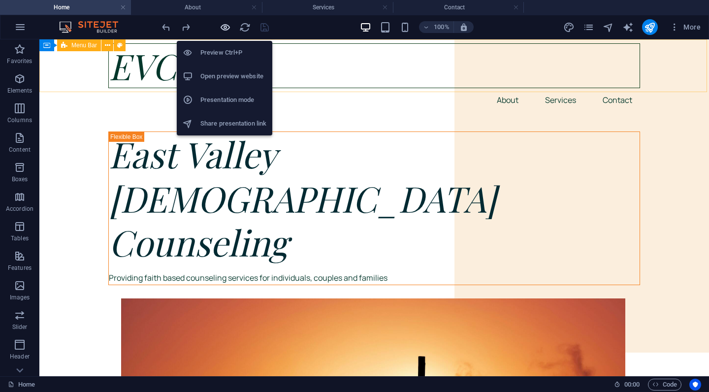
click at [227, 29] on icon "button" at bounding box center [225, 27] width 11 height 11
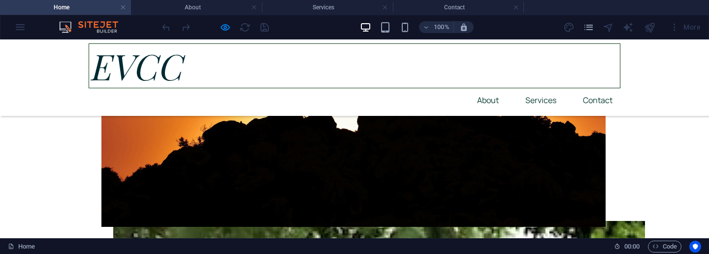
scroll to position [329, 0]
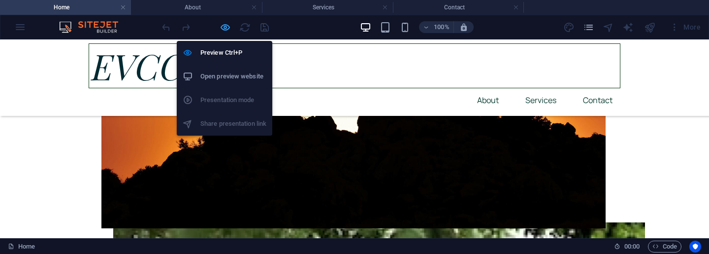
click at [225, 28] on icon "button" at bounding box center [225, 27] width 11 height 11
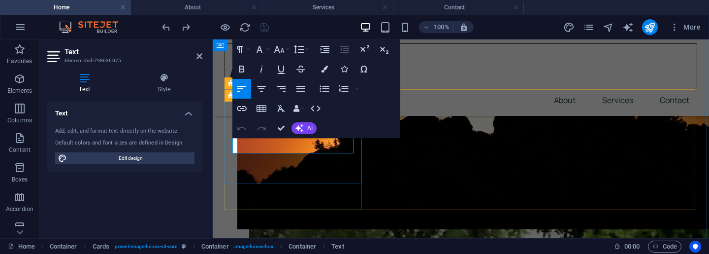
copy span "In person or virtual sessions lasting 50 to 60 minutes."
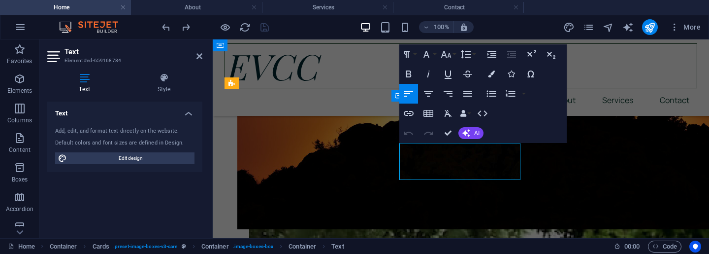
copy span "In person or virtual sessions lasting 50 to 60 minutes. Double sessions are als…"
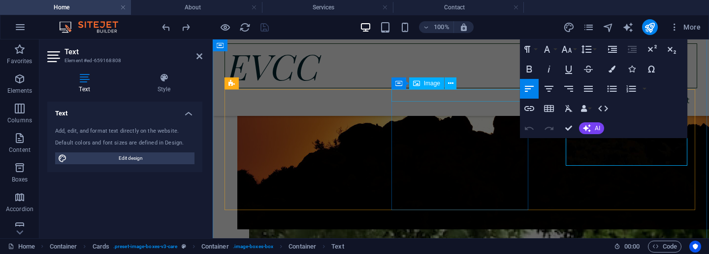
drag, startPoint x: 672, startPoint y: 159, endPoint x: 470, endPoint y: 82, distance: 216.3
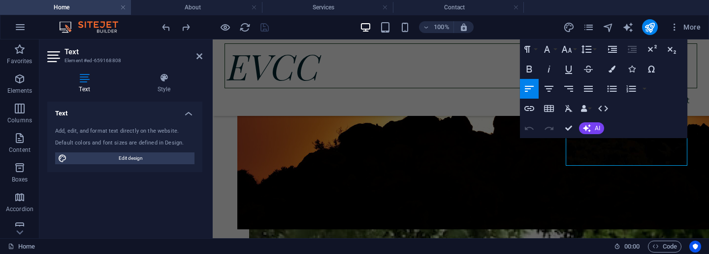
copy span "In person or virtual sessions lasting 50 to 60 minutes. Double sessions are als…"
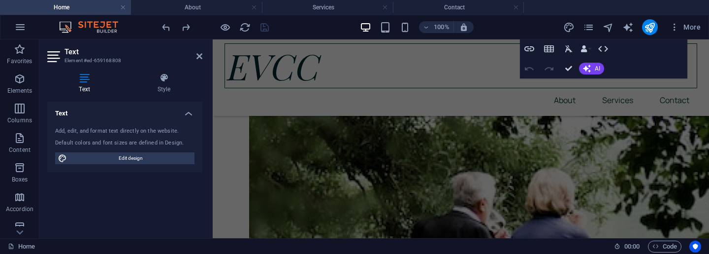
scroll to position [527, 0]
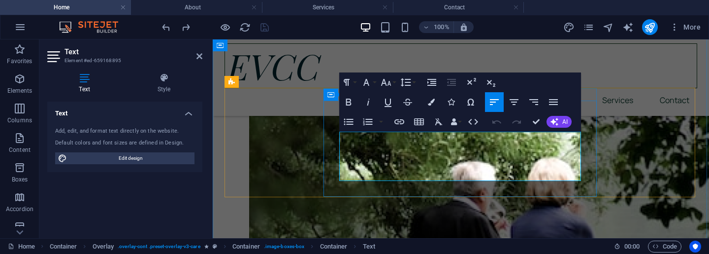
copy span "Providing a one on one environment to help process challenges and improve copin…"
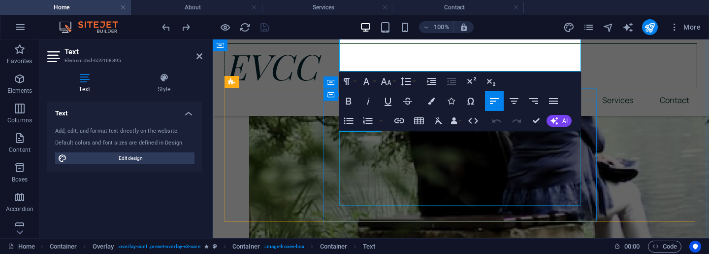
scroll to position [637, 0]
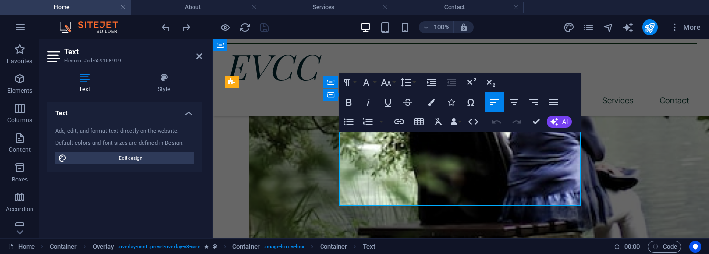
copy span "Providing a safe and neutral environment to help improve communication, resolve…"
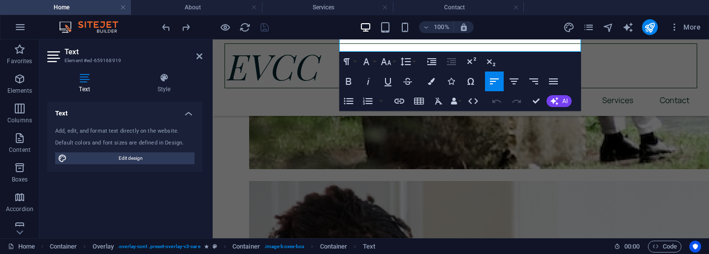
scroll to position [805, 0]
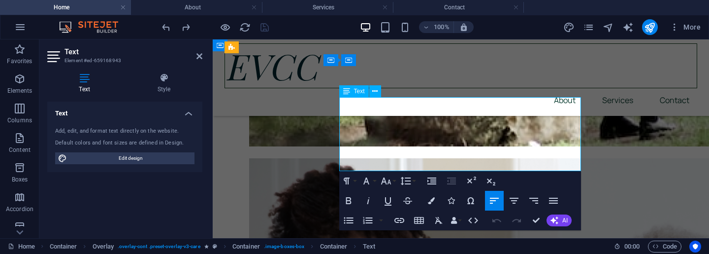
copy p "Providing a space for families to improve communication, resolve conflicts and …"
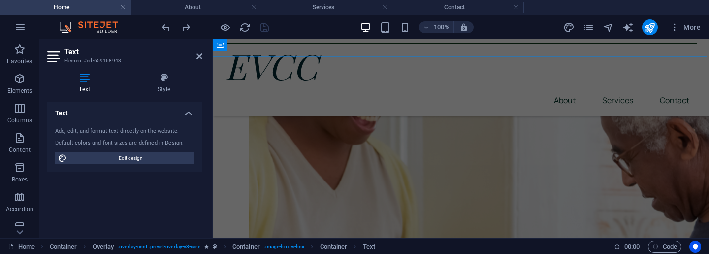
scroll to position [1014, 0]
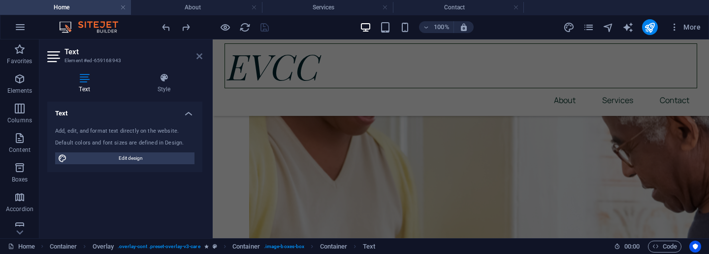
click at [200, 57] on icon at bounding box center [199, 56] width 6 height 8
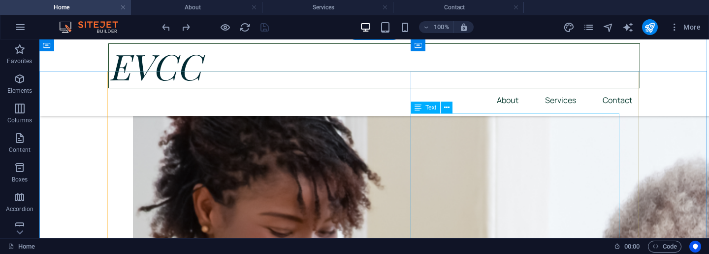
scroll to position [1027, 0]
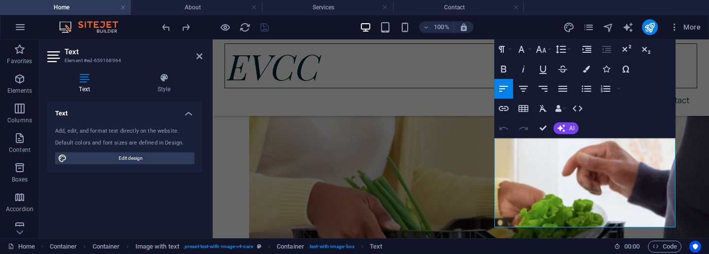
scroll to position [1168, 0]
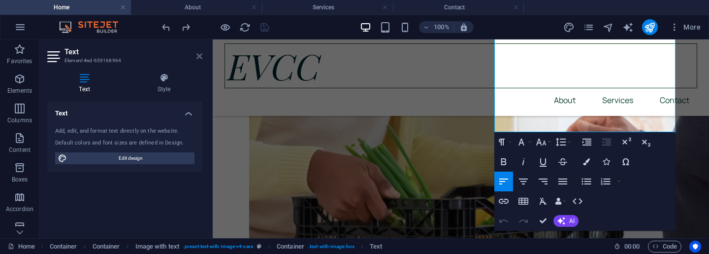
click at [201, 57] on icon at bounding box center [199, 56] width 6 height 8
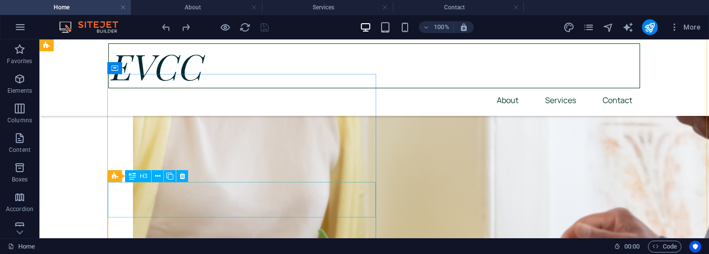
scroll to position [1330, 0]
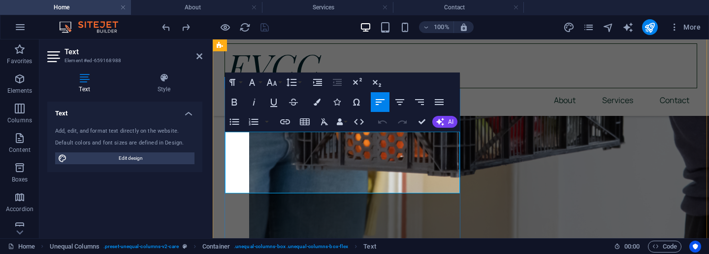
copy p "Contact us with any questions or to schedule an initial appointment. At that ap…"
click at [200, 56] on icon at bounding box center [199, 56] width 6 height 8
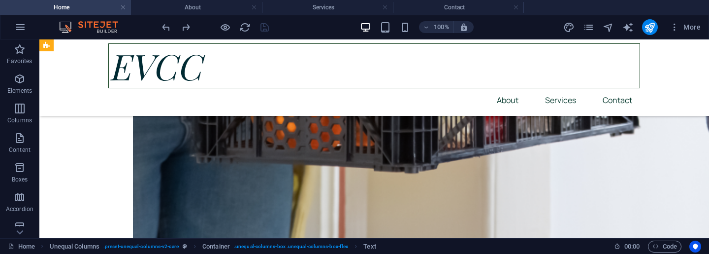
scroll to position [1666, 0]
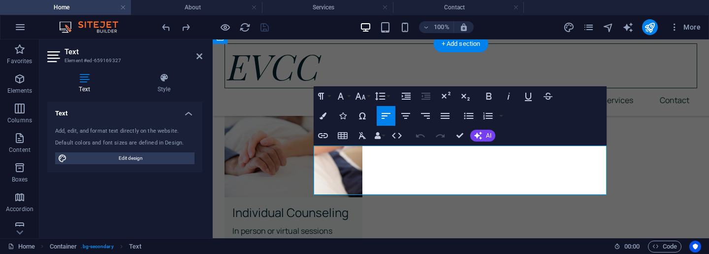
copy p "East Valley [DEMOGRAPHIC_DATA] Counseling is able to tailor treatment based on …"
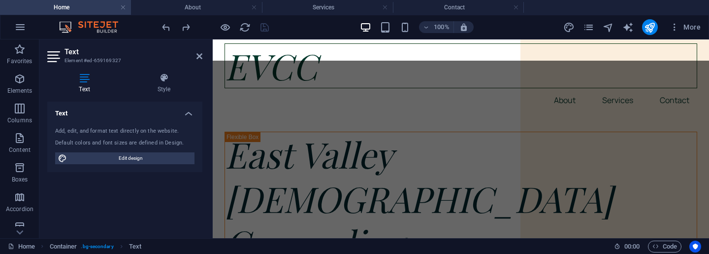
scroll to position [0, 0]
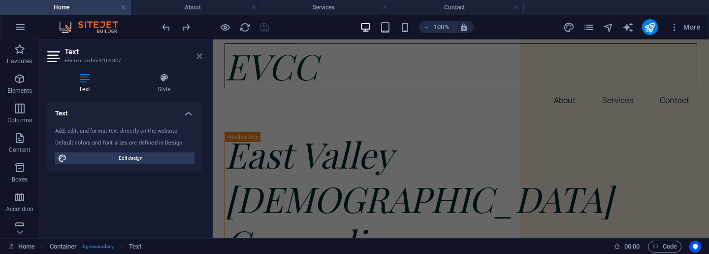
click at [201, 54] on icon at bounding box center [199, 56] width 6 height 8
